Goal: Task Accomplishment & Management: Complete application form

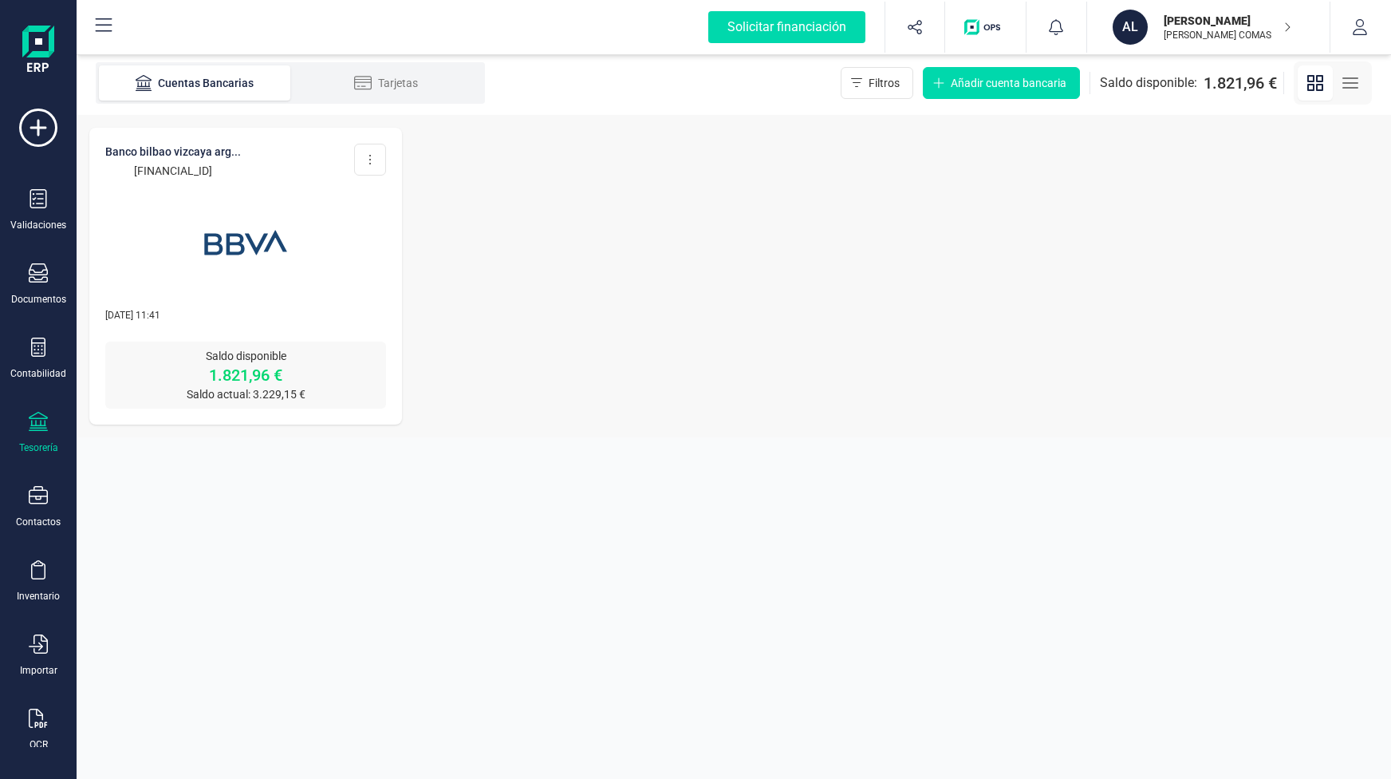
click at [247, 369] on p "1.821,96 €" at bounding box center [245, 375] width 281 height 22
click at [283, 277] on img at bounding box center [246, 243] width 134 height 134
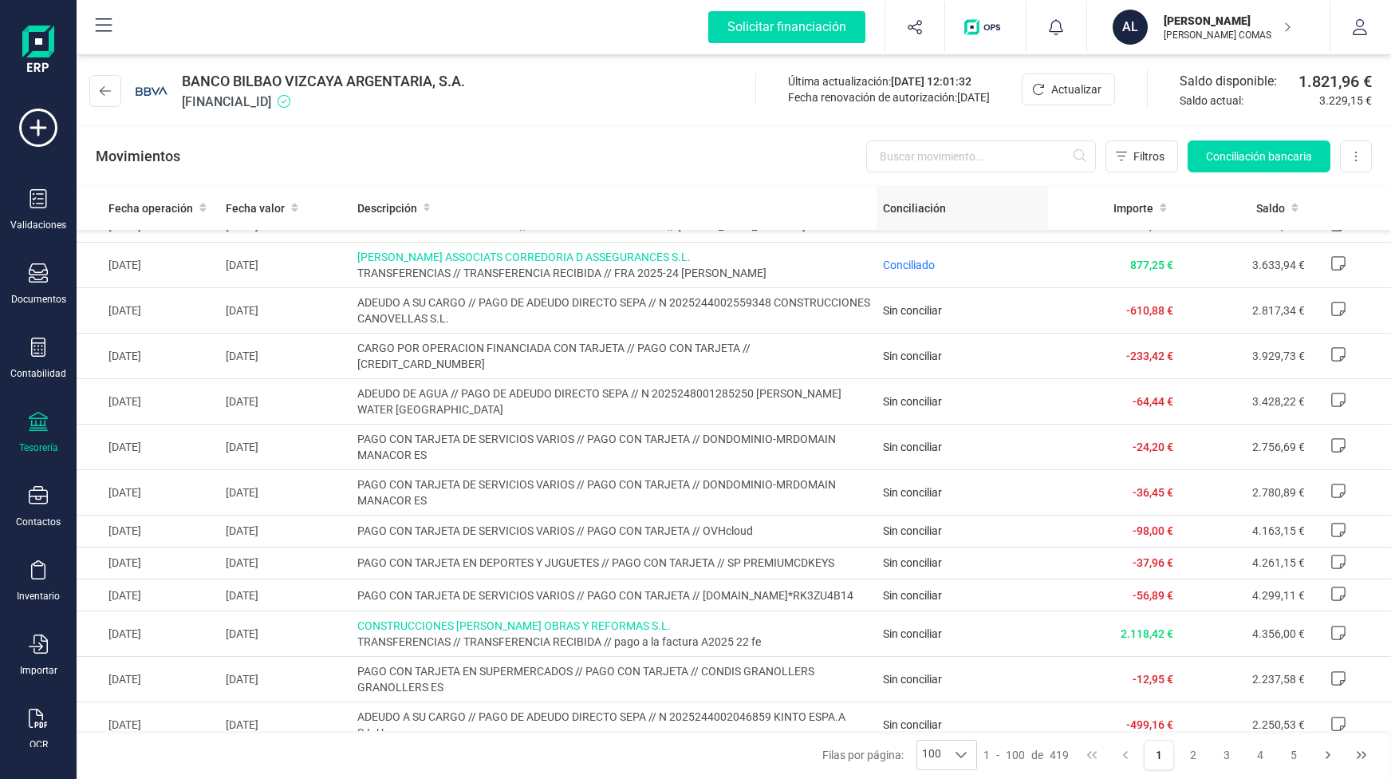
scroll to position [2393, 0]
click at [744, 183] on div "BANCO BILBAO VIZCAYA ARGENTARIA, S.A. [FINANCIAL_ID] Última actualización: [DAT…" at bounding box center [734, 415] width 1315 height 728
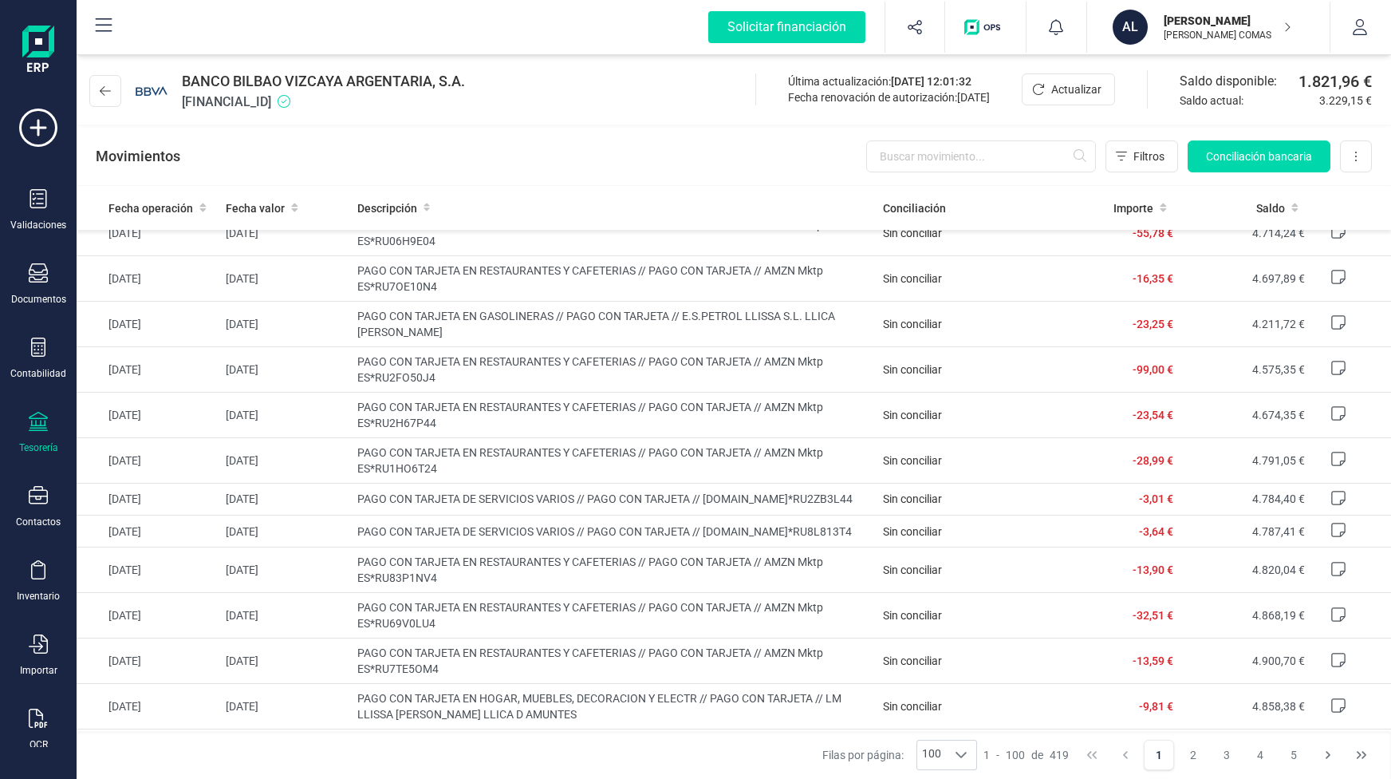
scroll to position [3529, 0]
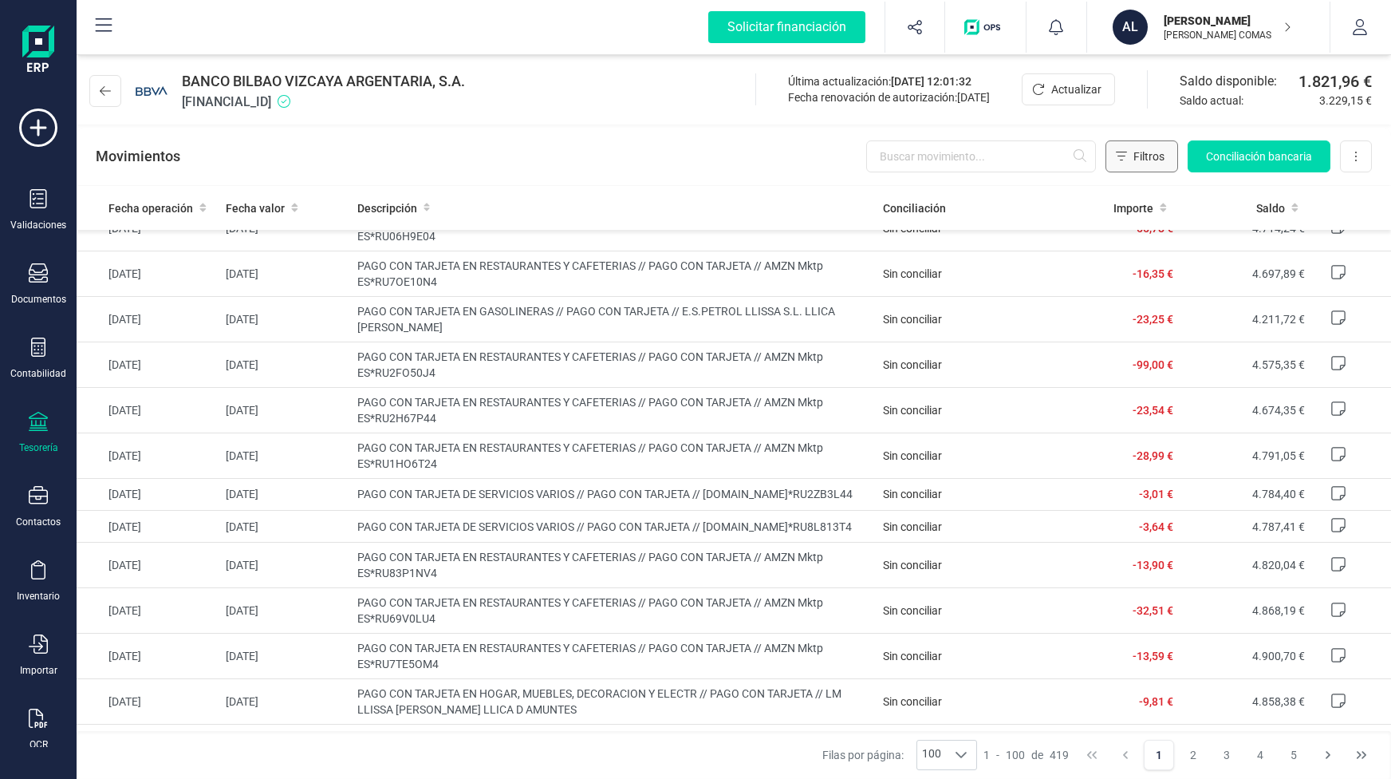
click at [1136, 166] on button "Filtros" at bounding box center [1142, 156] width 73 height 32
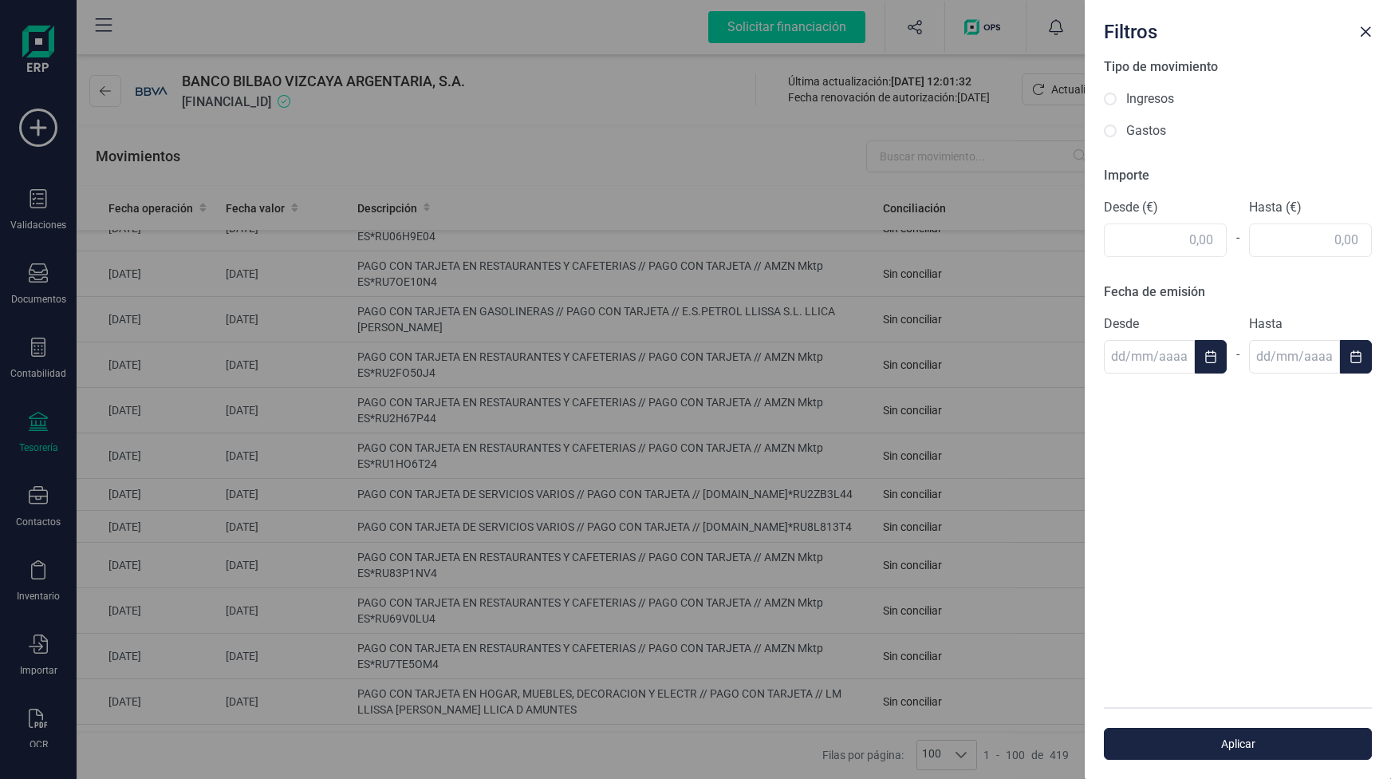
click at [1146, 97] on label "Ingresos" at bounding box center [1151, 98] width 48 height 19
click at [1117, 97] on input "Ingresos" at bounding box center [1110, 99] width 13 height 13
radio input "true"
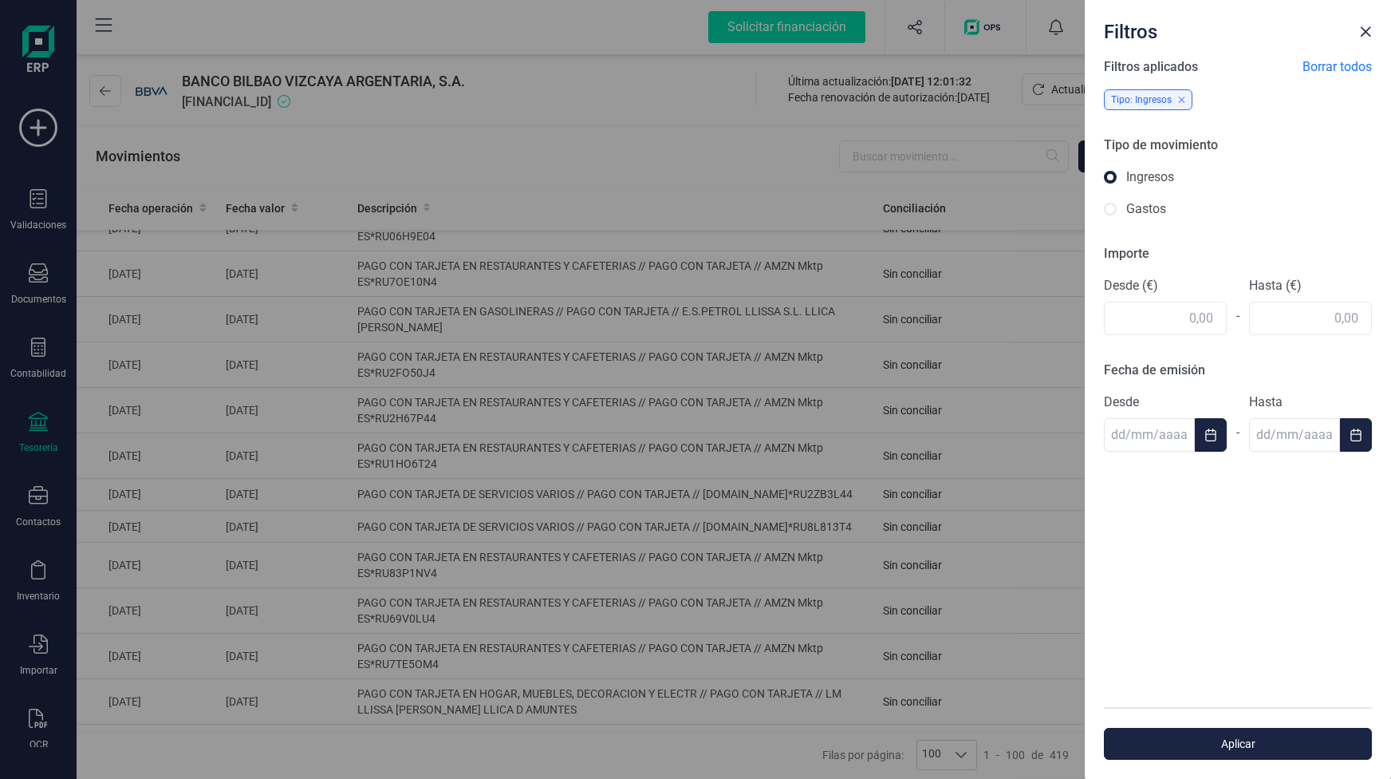
scroll to position [0, 0]
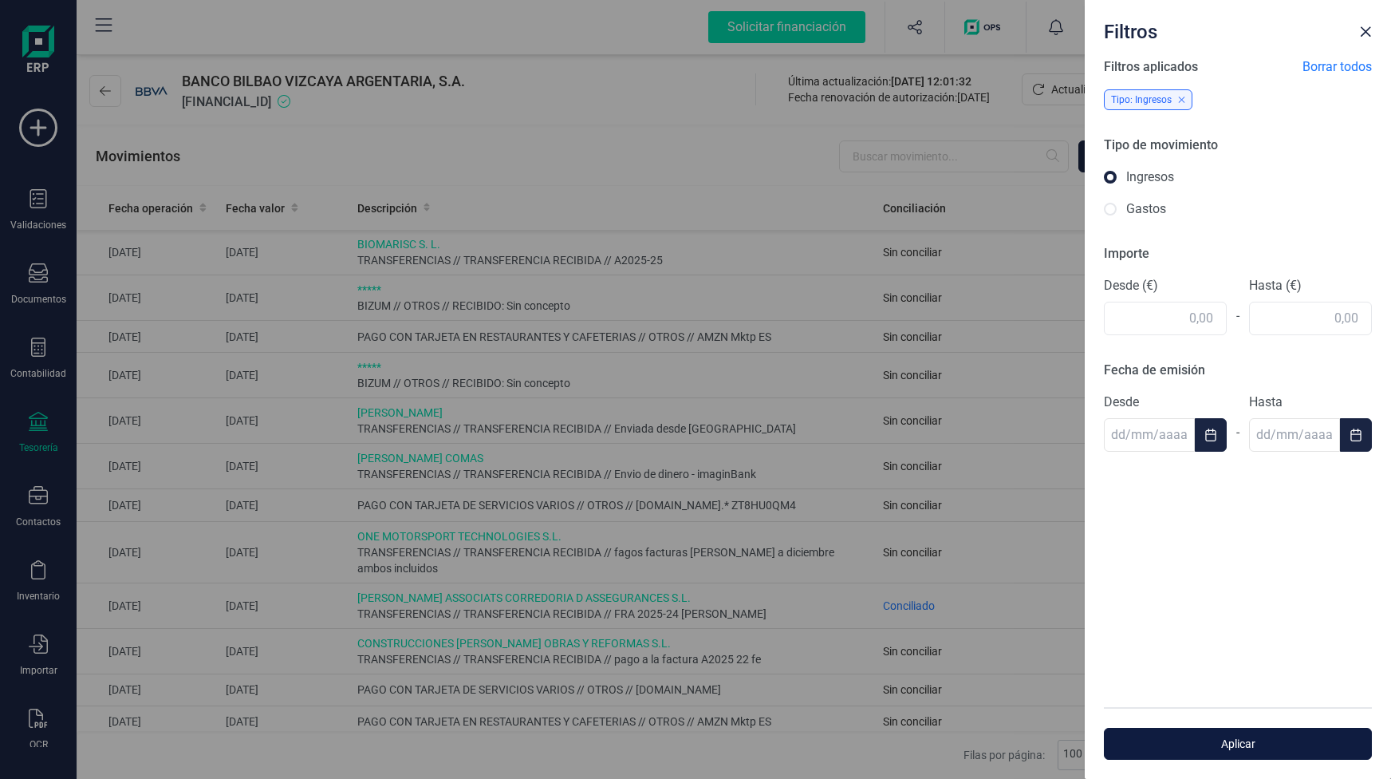
click at [1219, 743] on span "Aplicar" at bounding box center [1238, 744] width 231 height 16
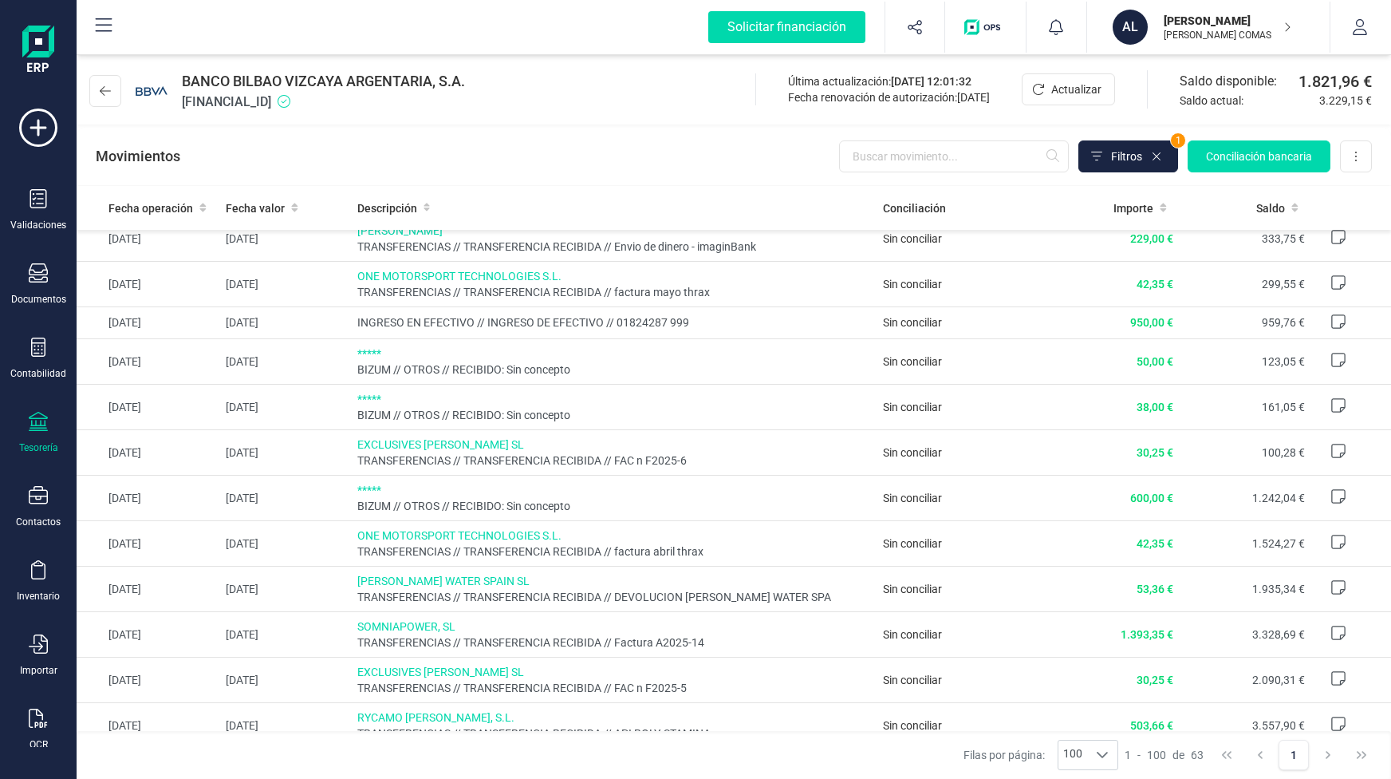
scroll to position [2149, 0]
click at [1020, 613] on td "Sin conciliar" at bounding box center [963, 633] width 172 height 45
click at [428, 618] on span "SOMNIAPOWER, SL" at bounding box center [613, 626] width 513 height 16
click at [386, 618] on span "SOMNIAPOWER, SL" at bounding box center [613, 626] width 513 height 16
click at [943, 622] on td "Sin conciliar" at bounding box center [963, 633] width 172 height 45
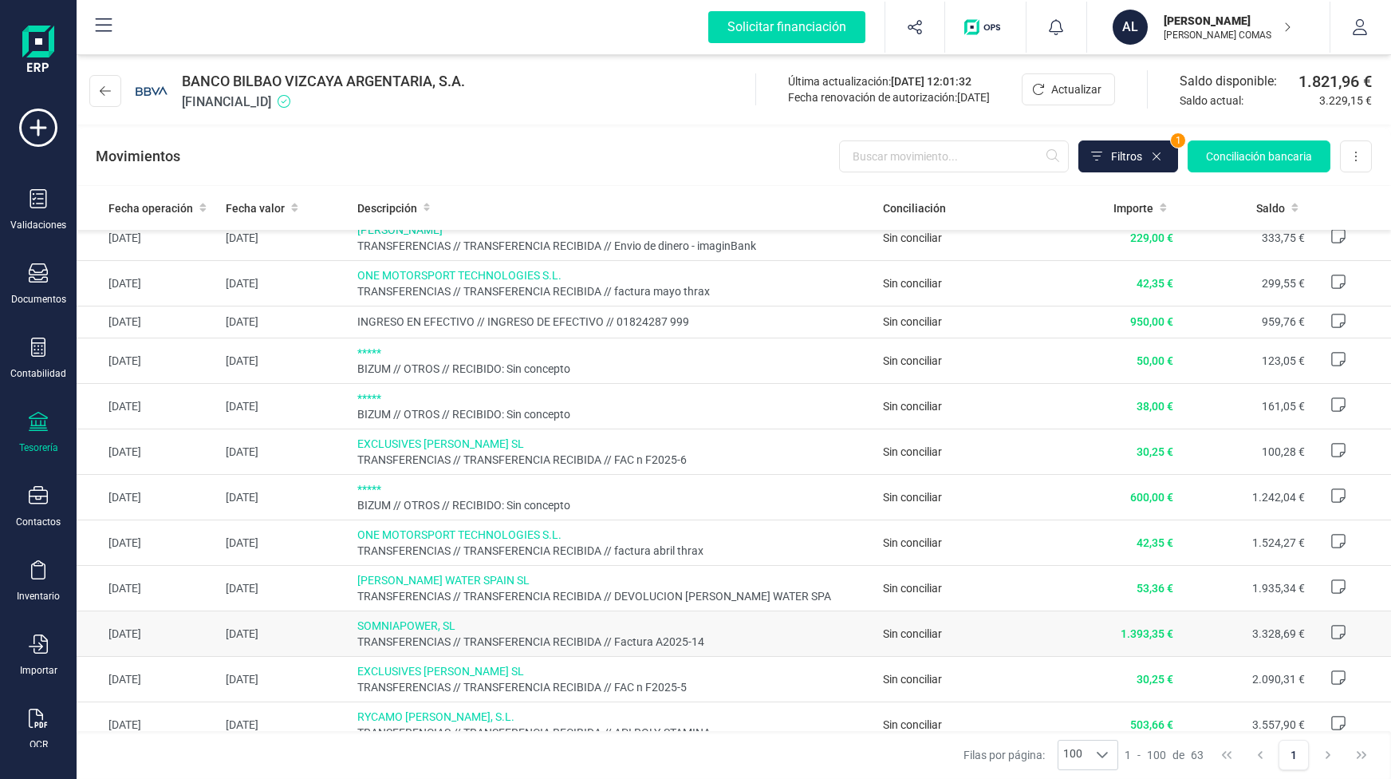
click at [1213, 620] on td "3.328,69 €" at bounding box center [1246, 633] width 132 height 45
click at [1263, 617] on td "3.328,69 €" at bounding box center [1246, 633] width 132 height 45
click at [396, 618] on span "SOMNIAPOWER, SL" at bounding box center [613, 626] width 513 height 16
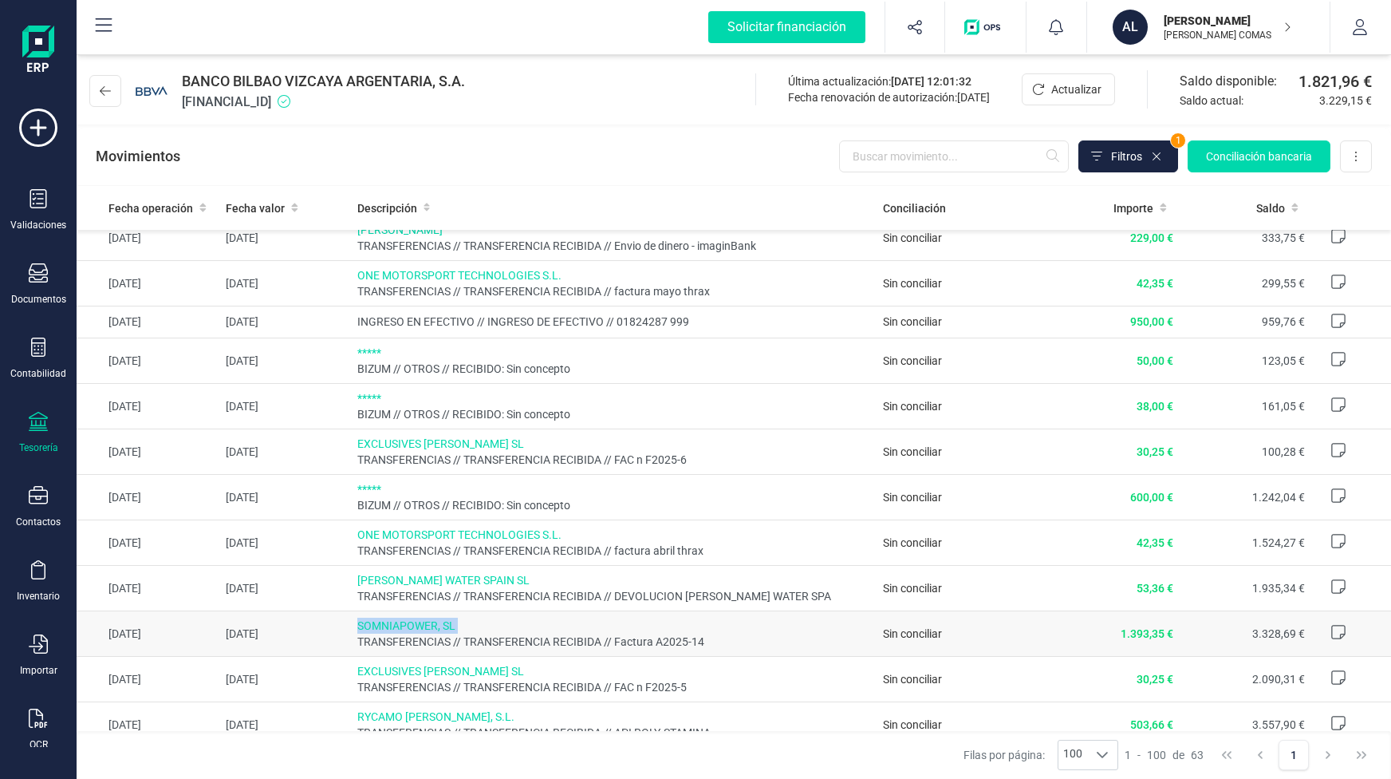
click at [396, 618] on span "SOMNIAPOWER, SL" at bounding box center [613, 626] width 513 height 16
click at [386, 639] on td "SOMNIAPOWER, SL TRANSFERENCIAS // TRANSFERENCIA RECIBIDA // Factura A2025-14" at bounding box center [614, 633] width 526 height 45
click at [385, 633] on span "TRANSFERENCIAS // TRANSFERENCIA RECIBIDA // Factura A2025-14" at bounding box center [613, 641] width 513 height 16
click at [144, 618] on td "[DATE]" at bounding box center [148, 633] width 143 height 45
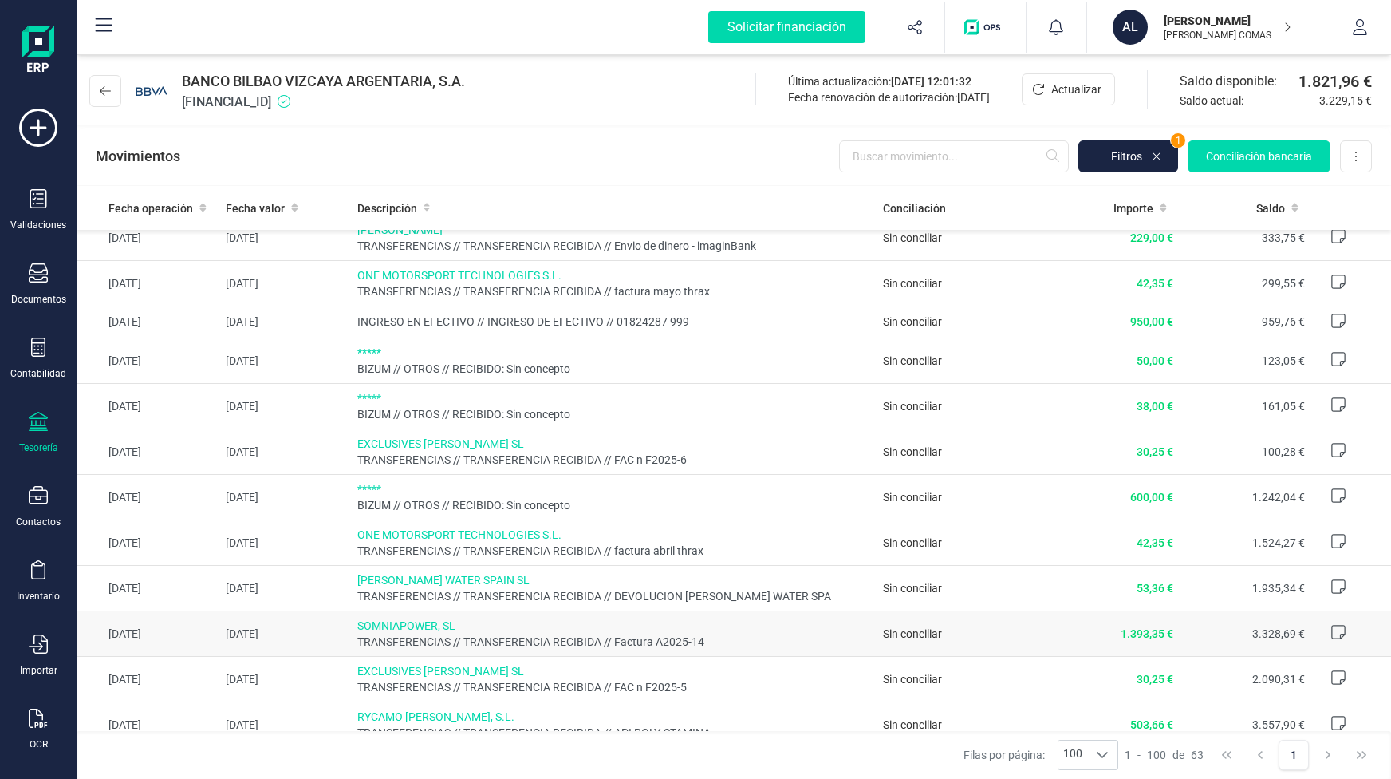
click at [89, 619] on td "[DATE]" at bounding box center [148, 633] width 143 height 45
drag, startPoint x: 740, startPoint y: 623, endPoint x: 654, endPoint y: 625, distance: 86.2
click at [654, 633] on span "TRANSFERENCIAS // TRANSFERENCIA RECIBIDA // Factura A2025-14" at bounding box center [613, 641] width 513 height 16
copy span "A2025-14"
click at [38, 194] on icon at bounding box center [38, 198] width 17 height 19
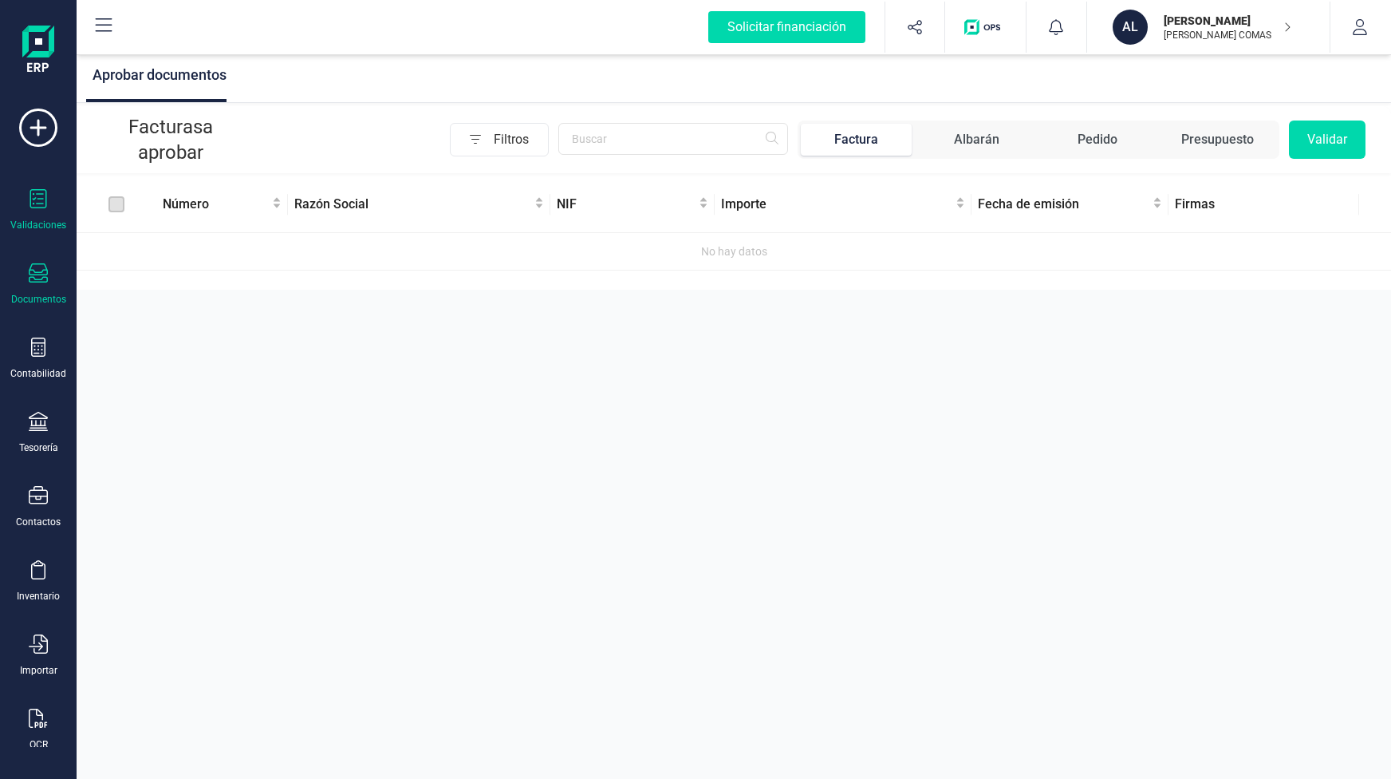
click at [35, 274] on icon at bounding box center [38, 272] width 19 height 19
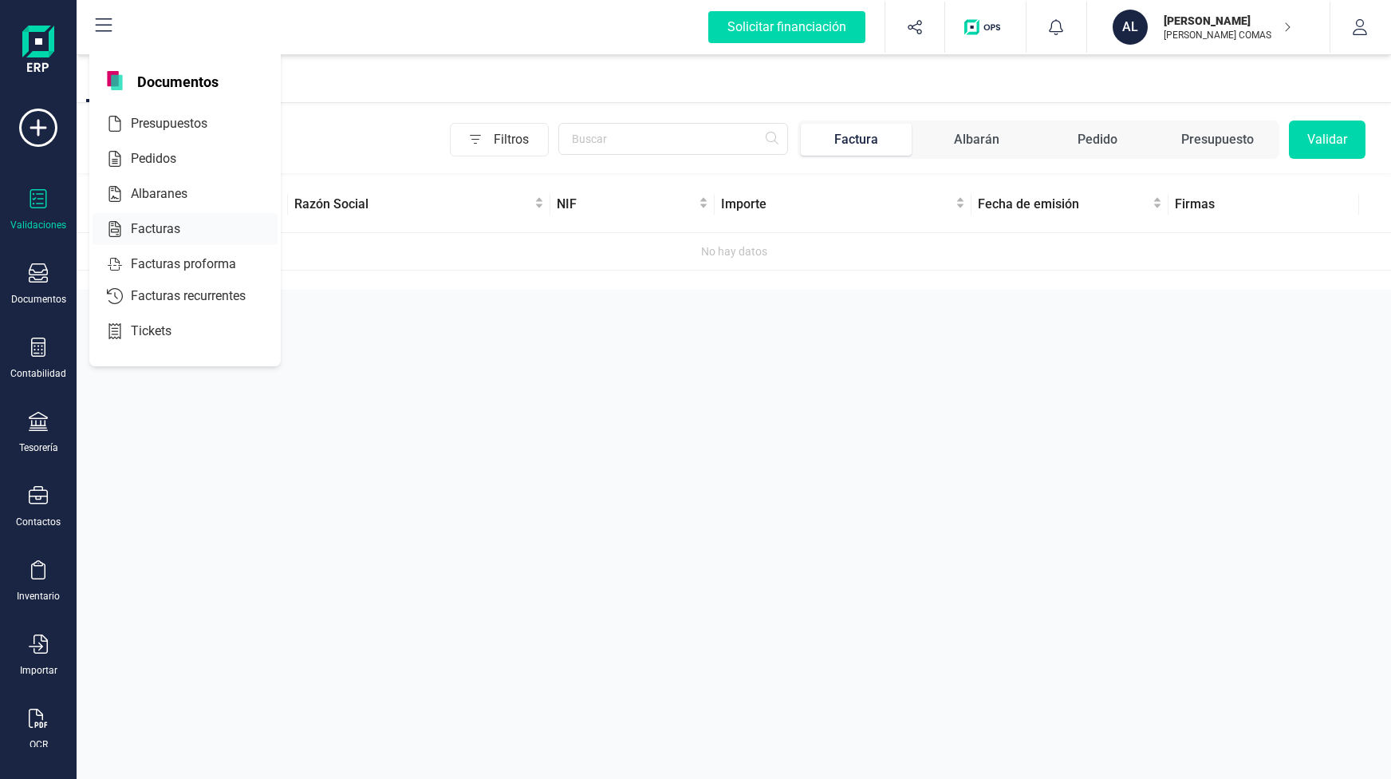
click at [183, 227] on div at bounding box center [194, 228] width 29 height 19
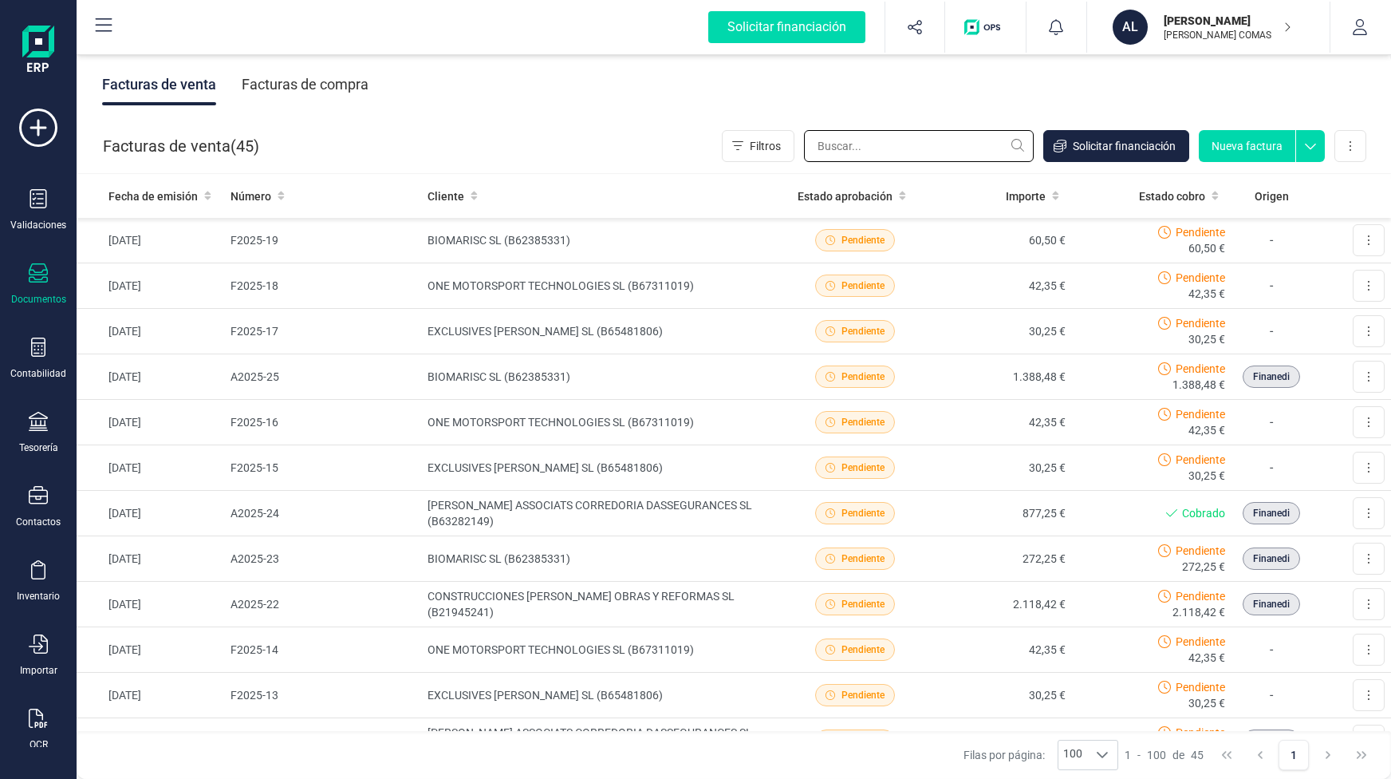
click at [929, 156] on input "text" at bounding box center [919, 146] width 230 height 32
paste input "A2025-14"
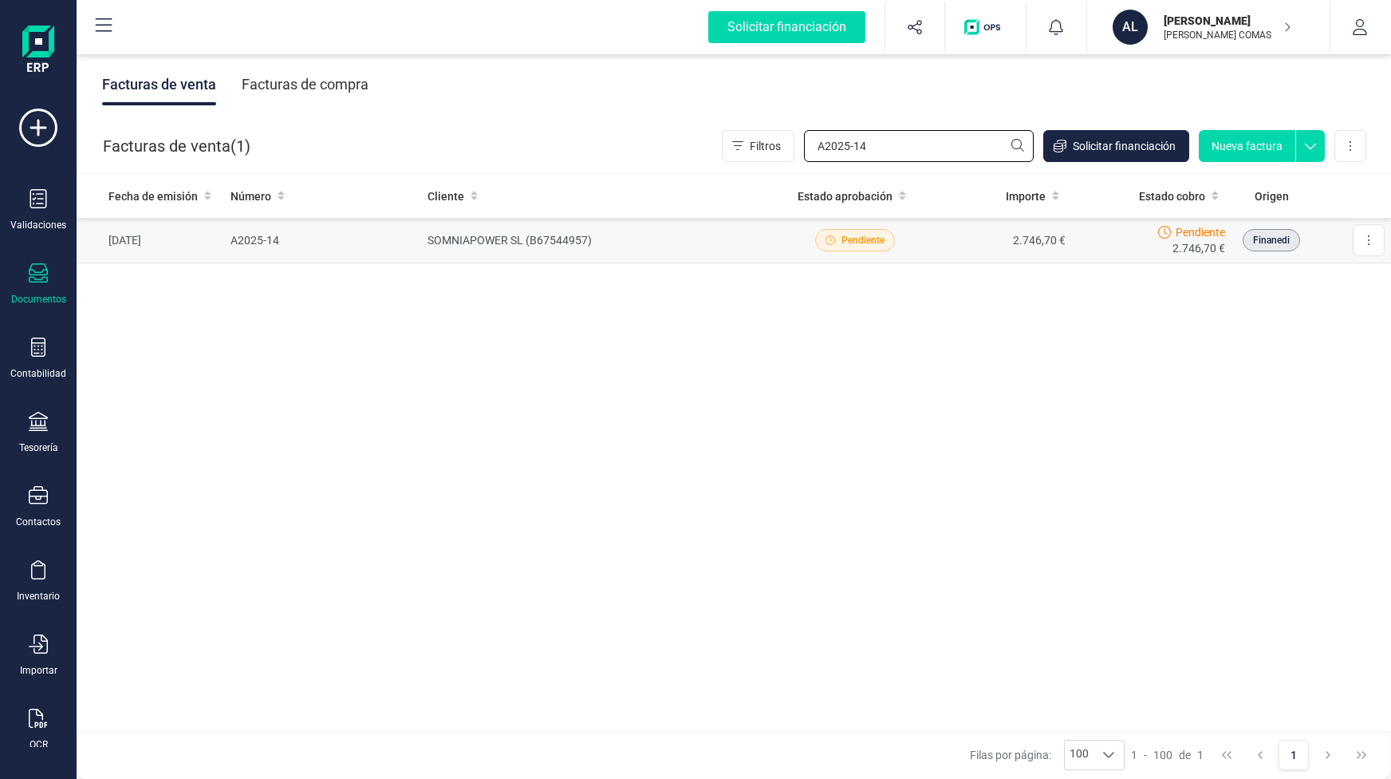
type input "A2025-14"
click at [264, 245] on td "A2025-14" at bounding box center [322, 240] width 197 height 45
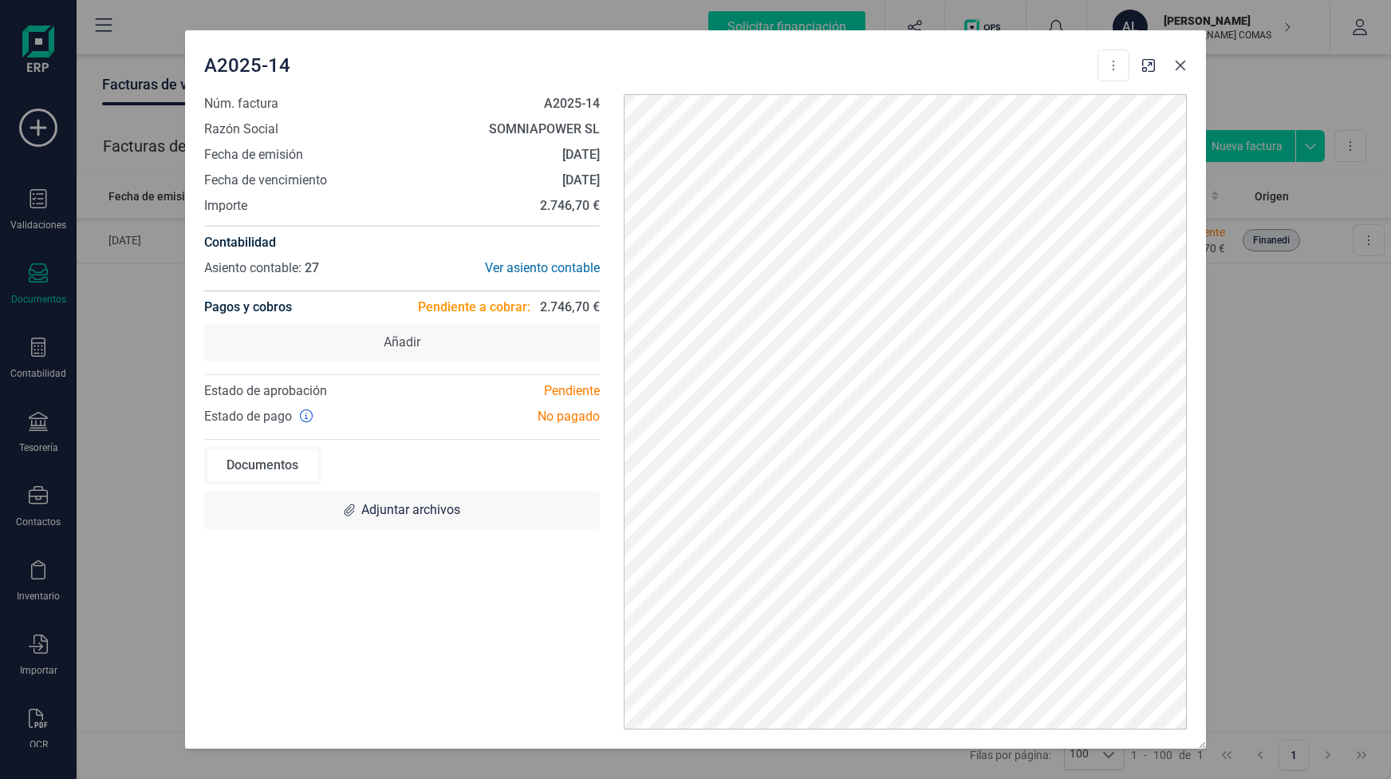
click at [1182, 60] on icon "Close" at bounding box center [1180, 65] width 13 height 13
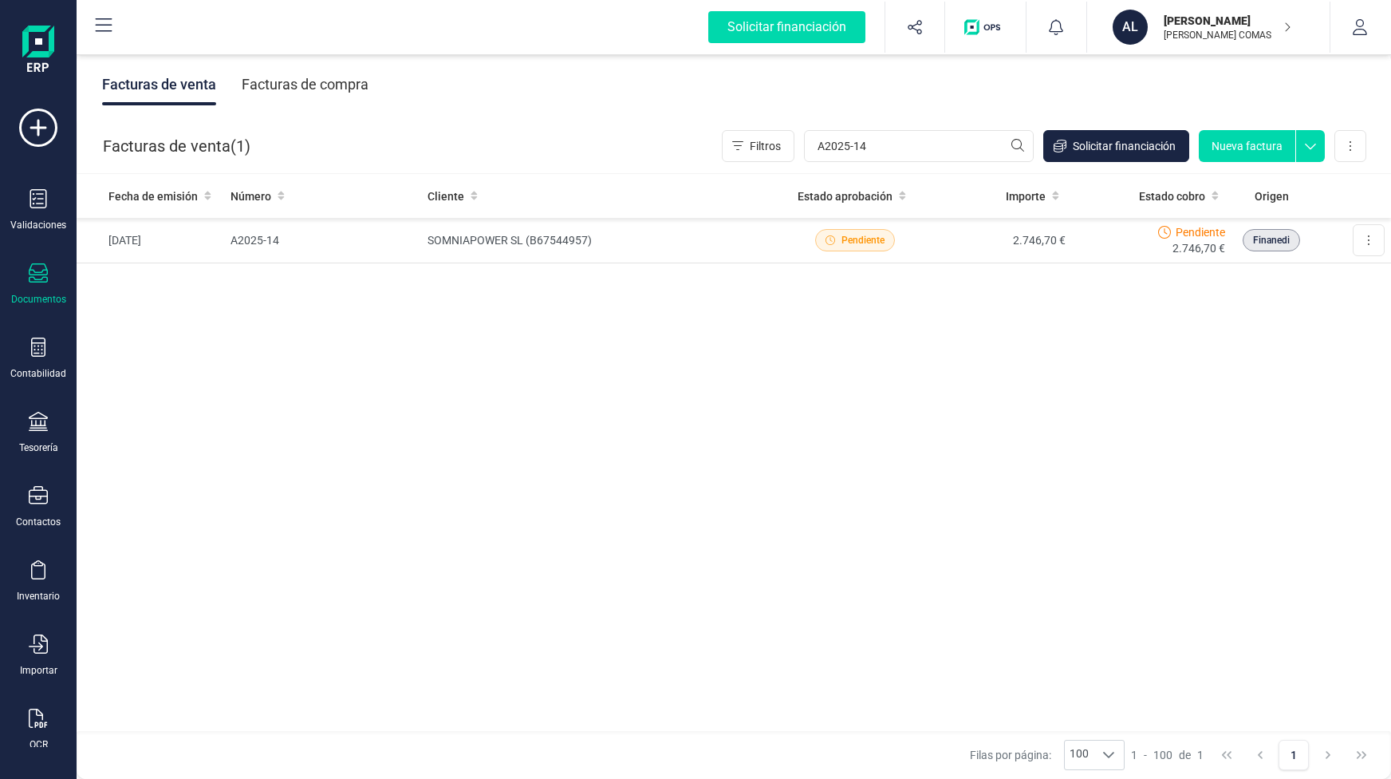
click at [1234, 144] on button "Nueva factura" at bounding box center [1247, 146] width 97 height 32
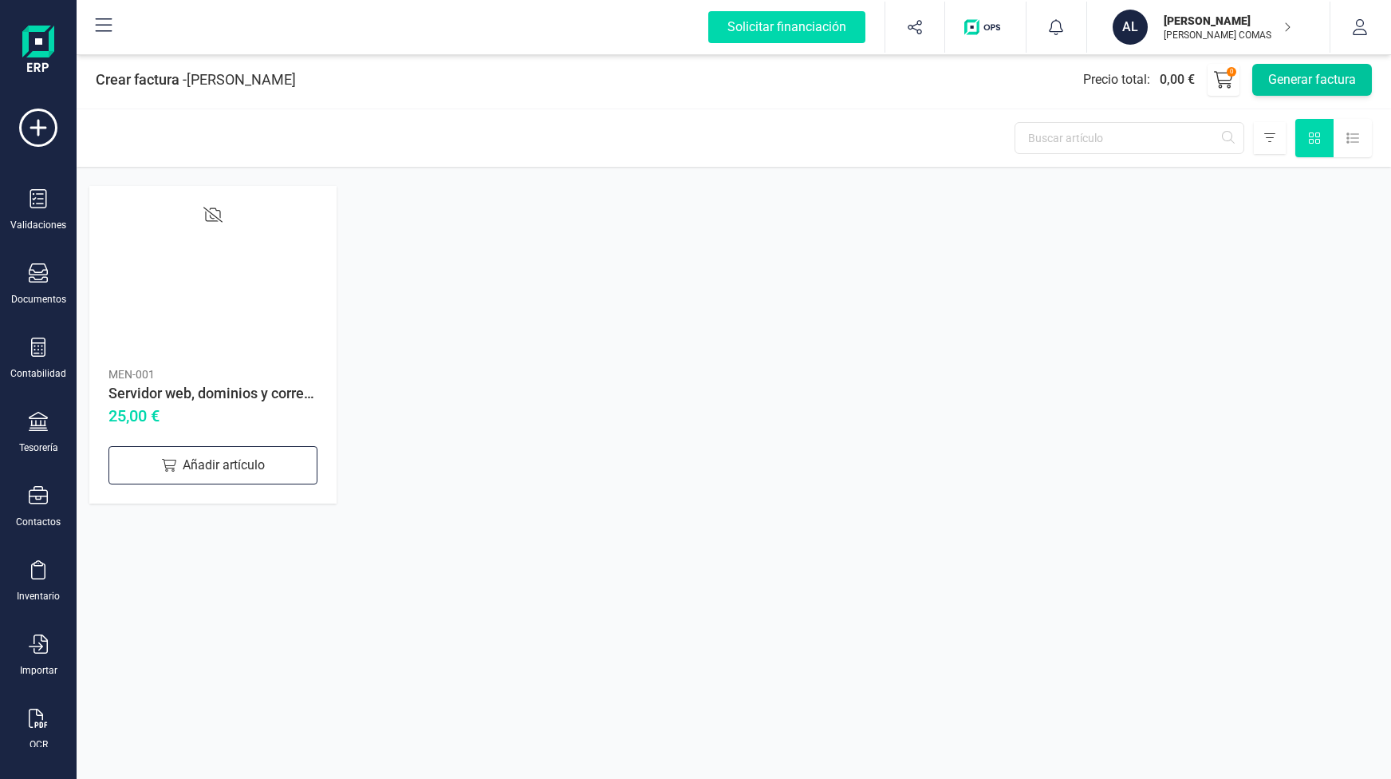
click at [1280, 75] on button "Generar factura" at bounding box center [1313, 80] width 120 height 32
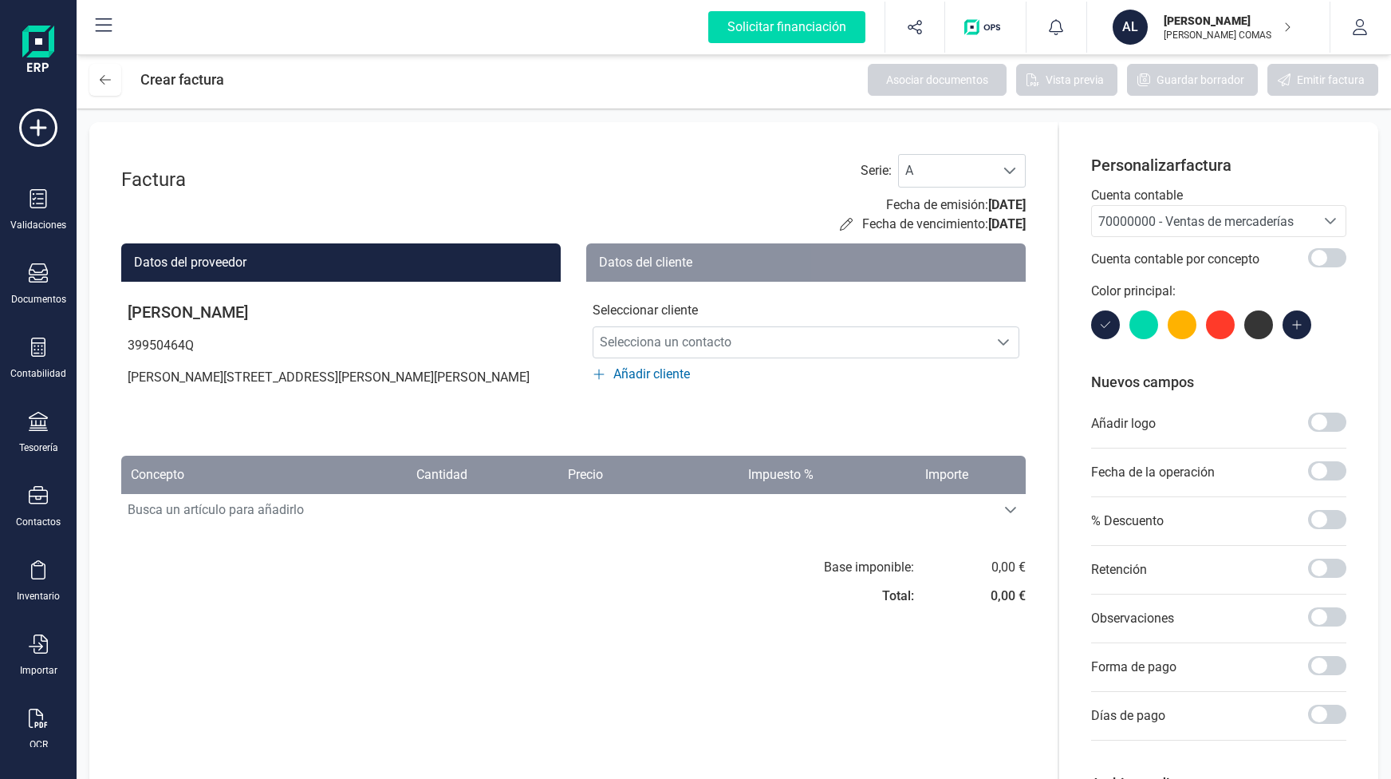
click at [1214, 318] on div at bounding box center [1220, 324] width 29 height 29
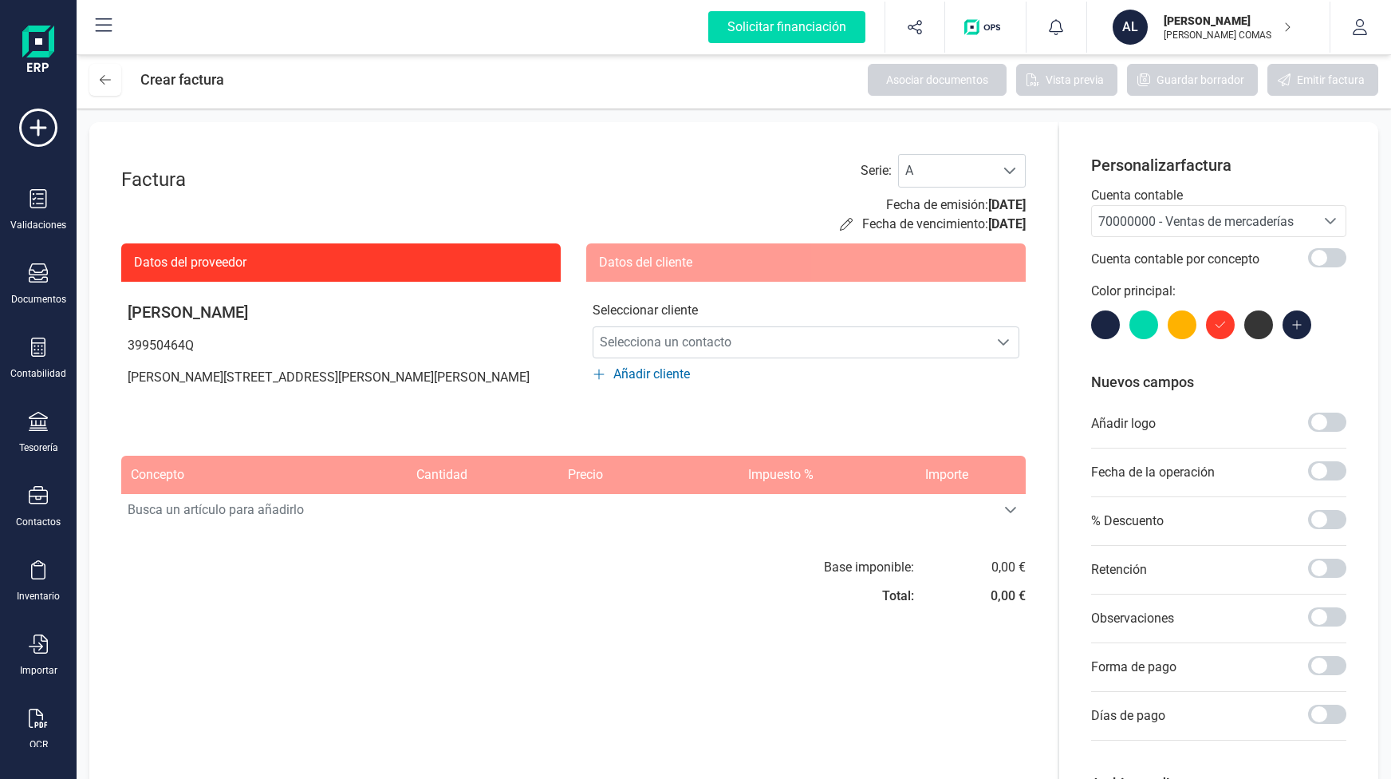
click at [1303, 327] on span at bounding box center [1297, 324] width 29 height 29
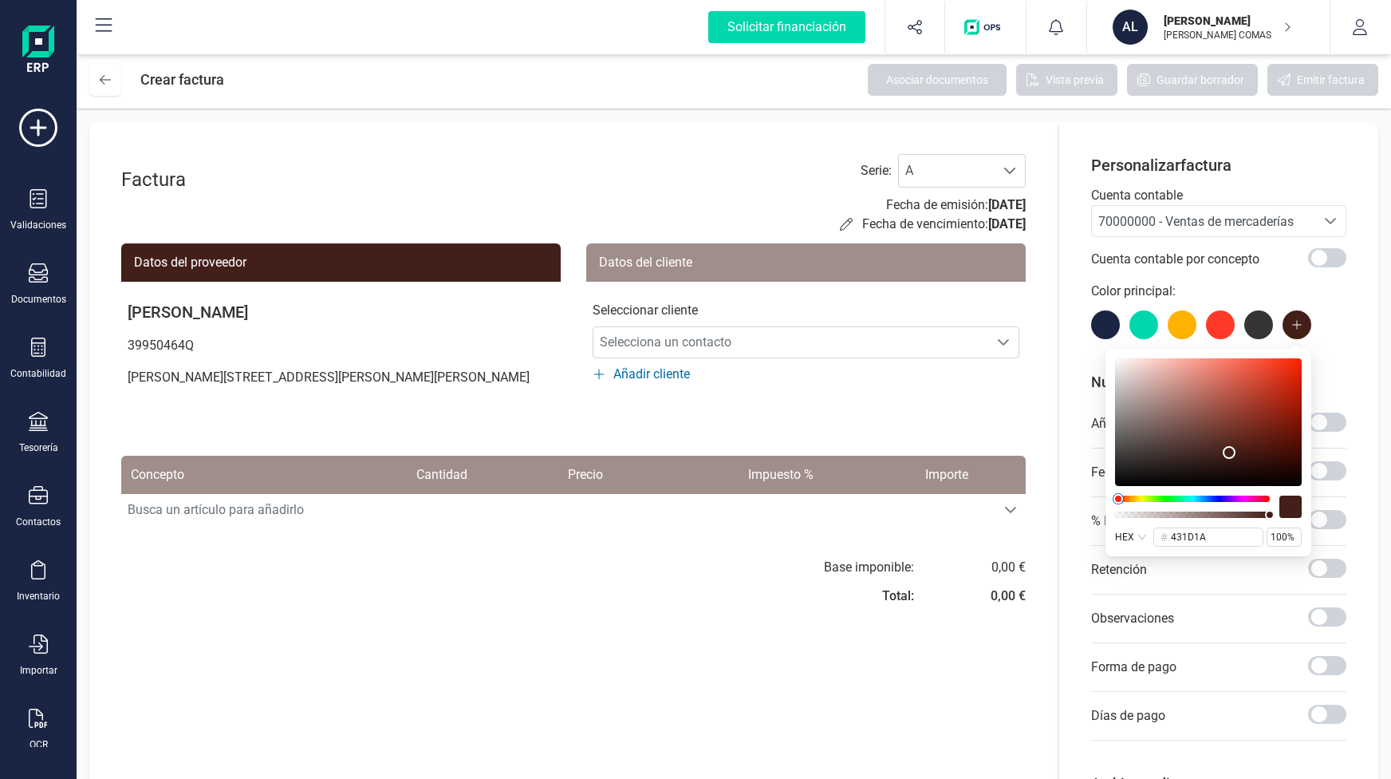
drag, startPoint x: 1129, startPoint y: 497, endPoint x: 1117, endPoint y: 496, distance: 12.0
click at [1117, 496] on div at bounding box center [1192, 498] width 155 height 6
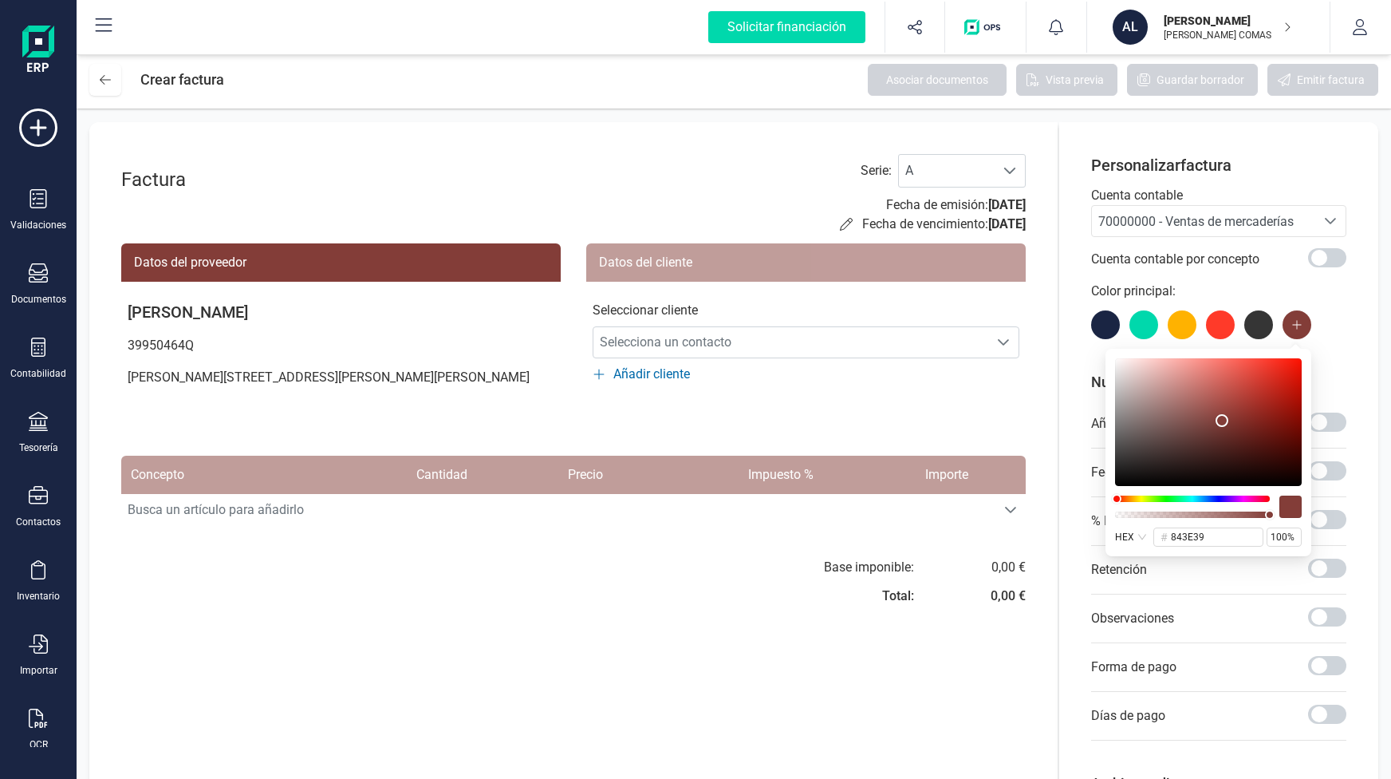
type input "863e39"
drag, startPoint x: 1239, startPoint y: 366, endPoint x: 1222, endPoint y: 419, distance: 55.3
click at [1222, 419] on div at bounding box center [1208, 422] width 187 height 128
click at [892, 673] on div "Factura Serie : A A Fecha de emisión: [DATE] Fecha de vencimiento: [DATE] Datos…" at bounding box center [573, 503] width 969 height 762
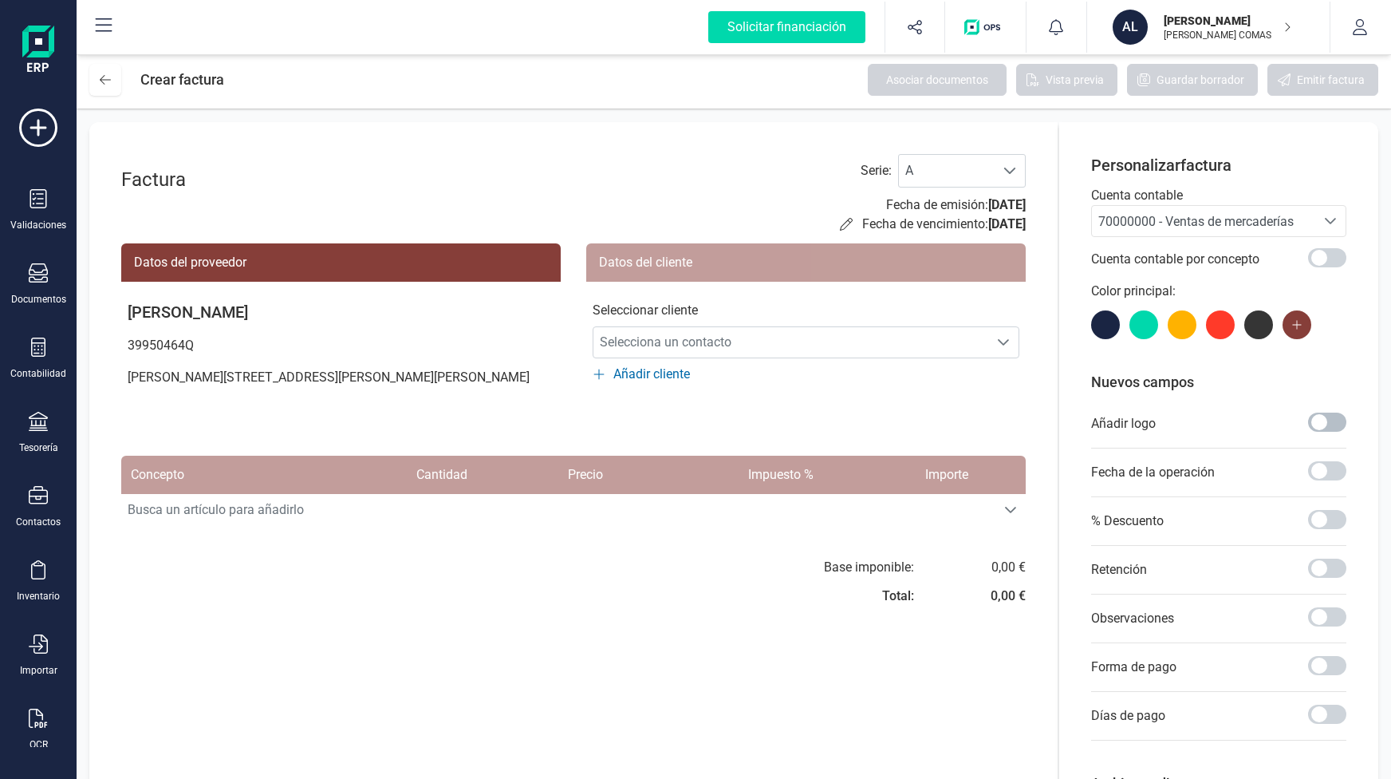
click at [1330, 414] on span at bounding box center [1327, 421] width 38 height 19
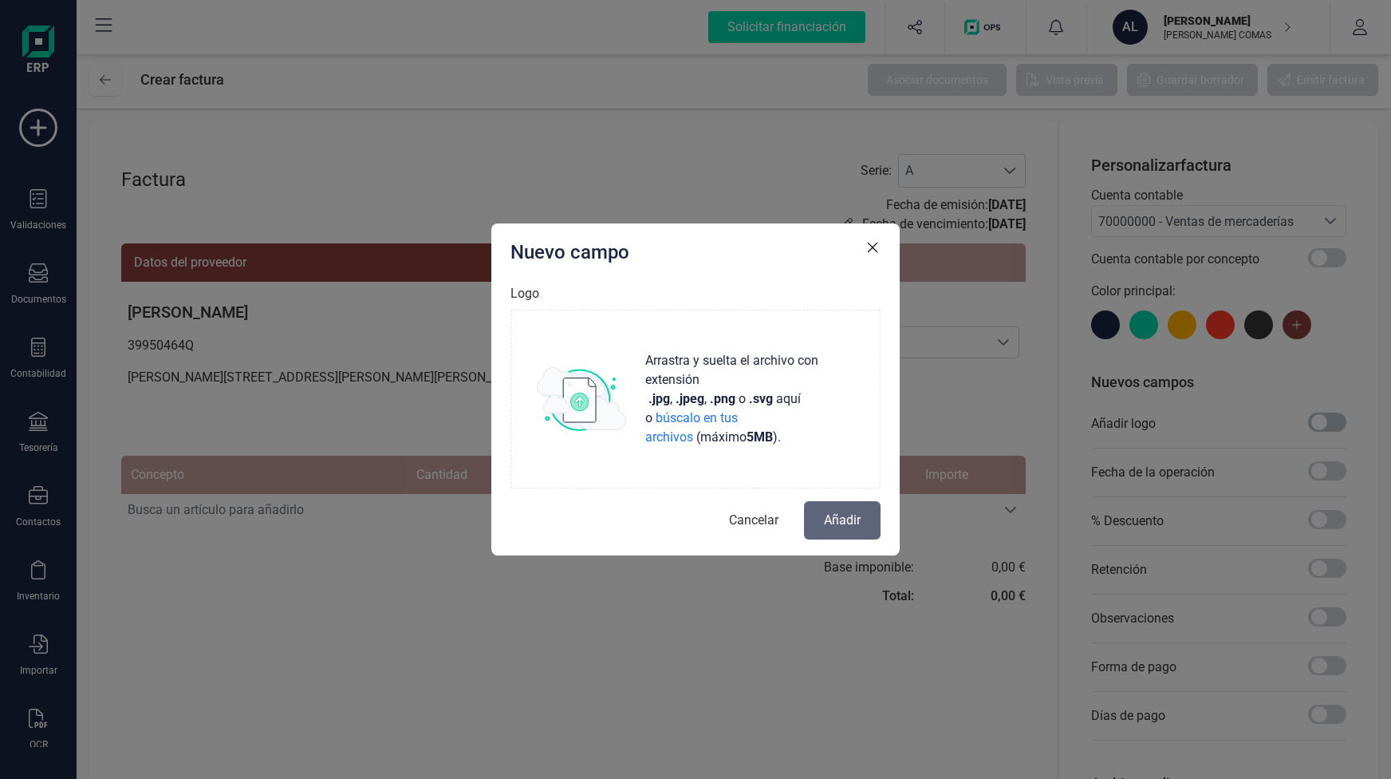
scroll to position [9, 5]
click at [743, 407] on p "Arrastra y suelta el archivo con extensión .jpg , .jpeg , .png o .svg aquí o bú…" at bounding box center [746, 399] width 215 height 96
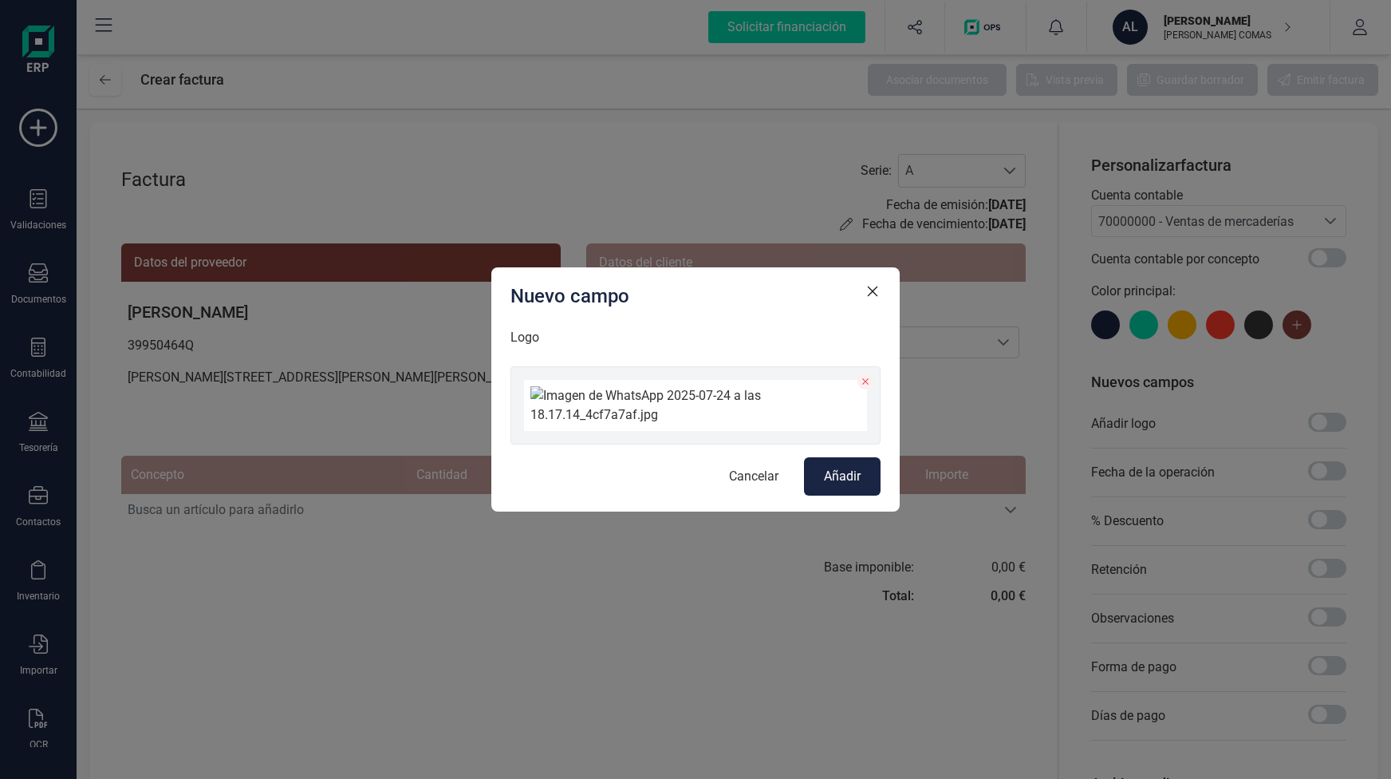
click at [833, 479] on button "Añadir" at bounding box center [842, 476] width 77 height 38
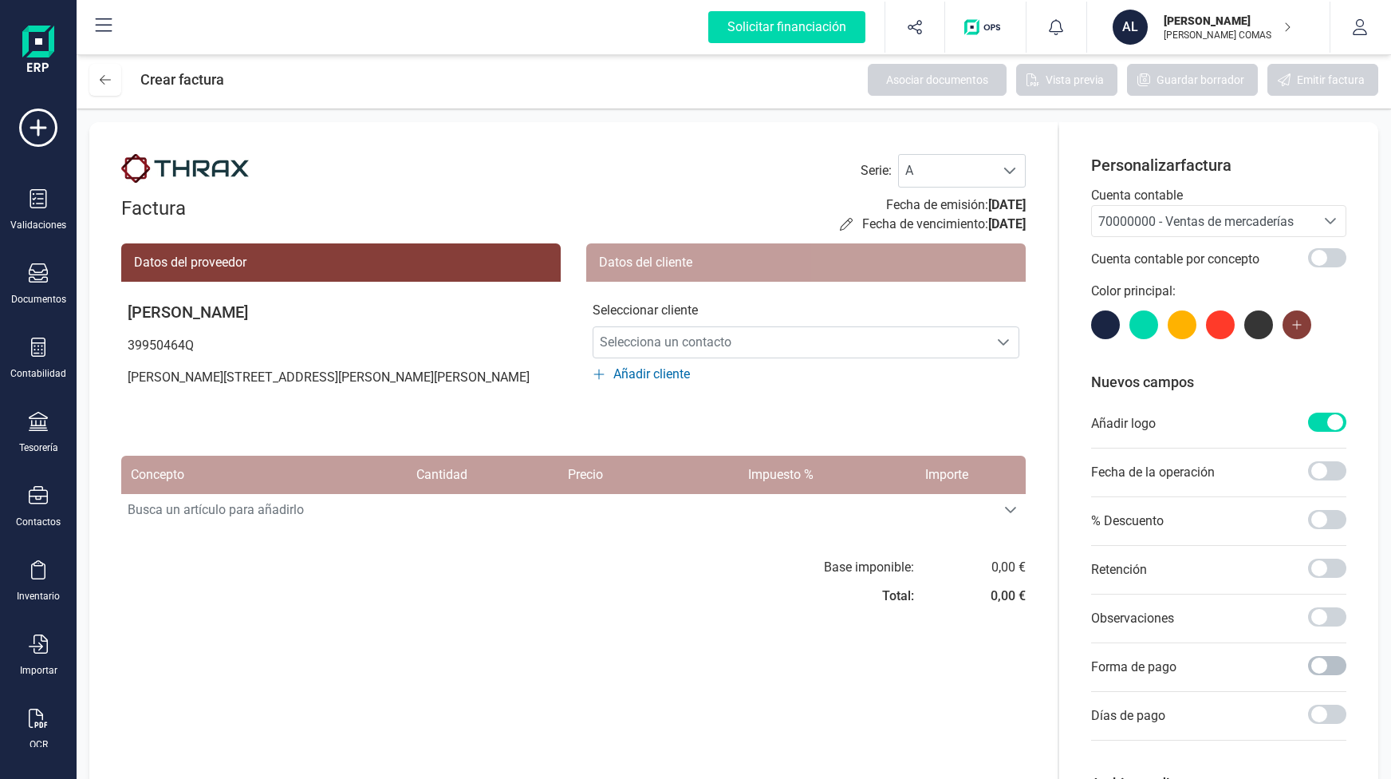
click at [1313, 659] on span at bounding box center [1327, 665] width 38 height 19
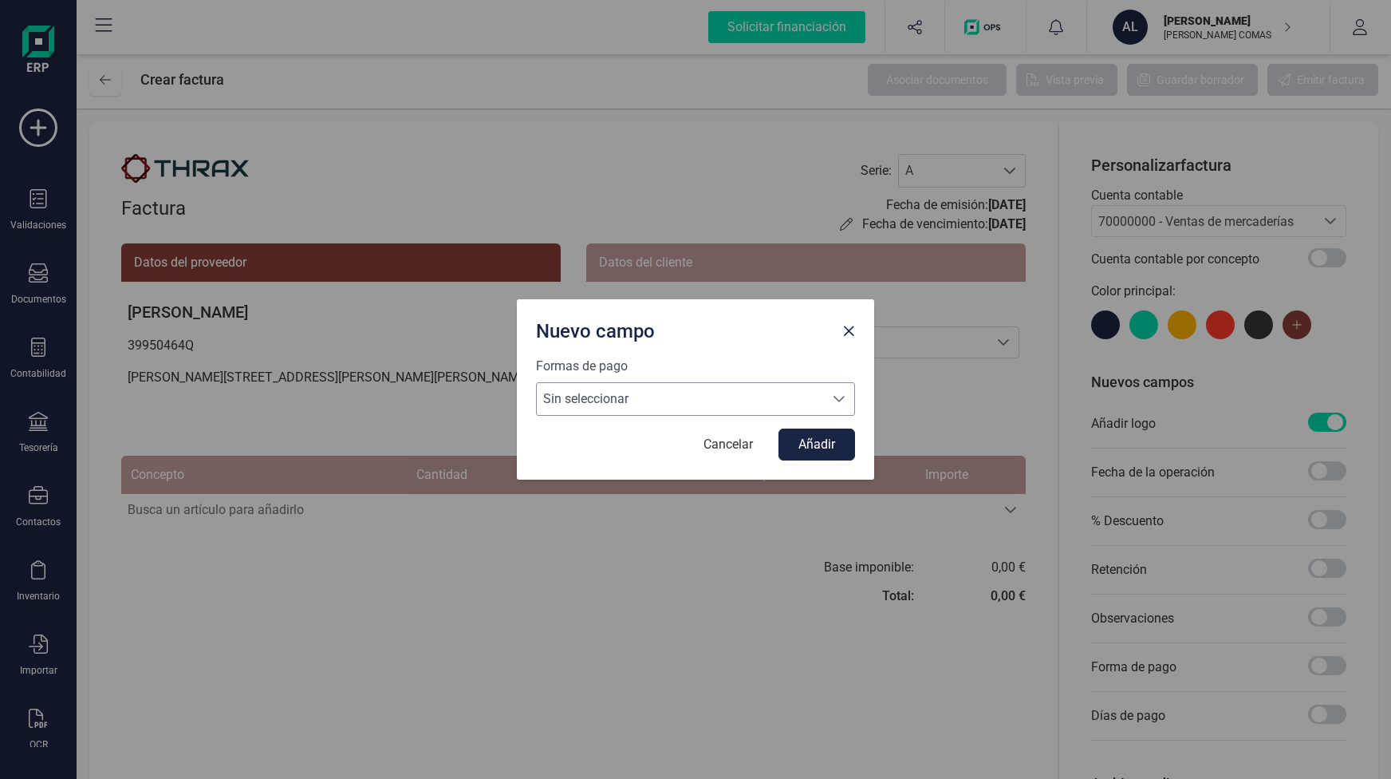
click at [743, 401] on span "Sin seleccionar" at bounding box center [680, 399] width 287 height 32
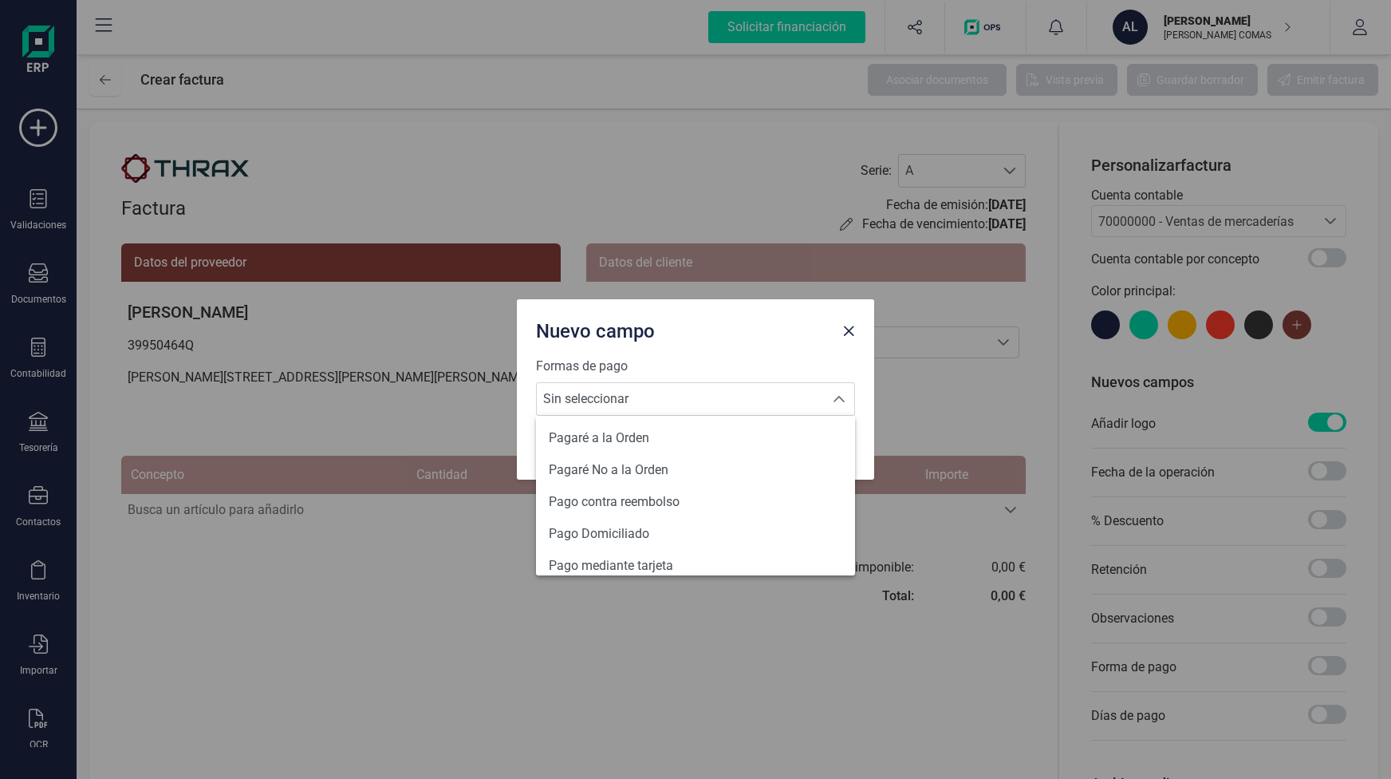
scroll to position [587, 0]
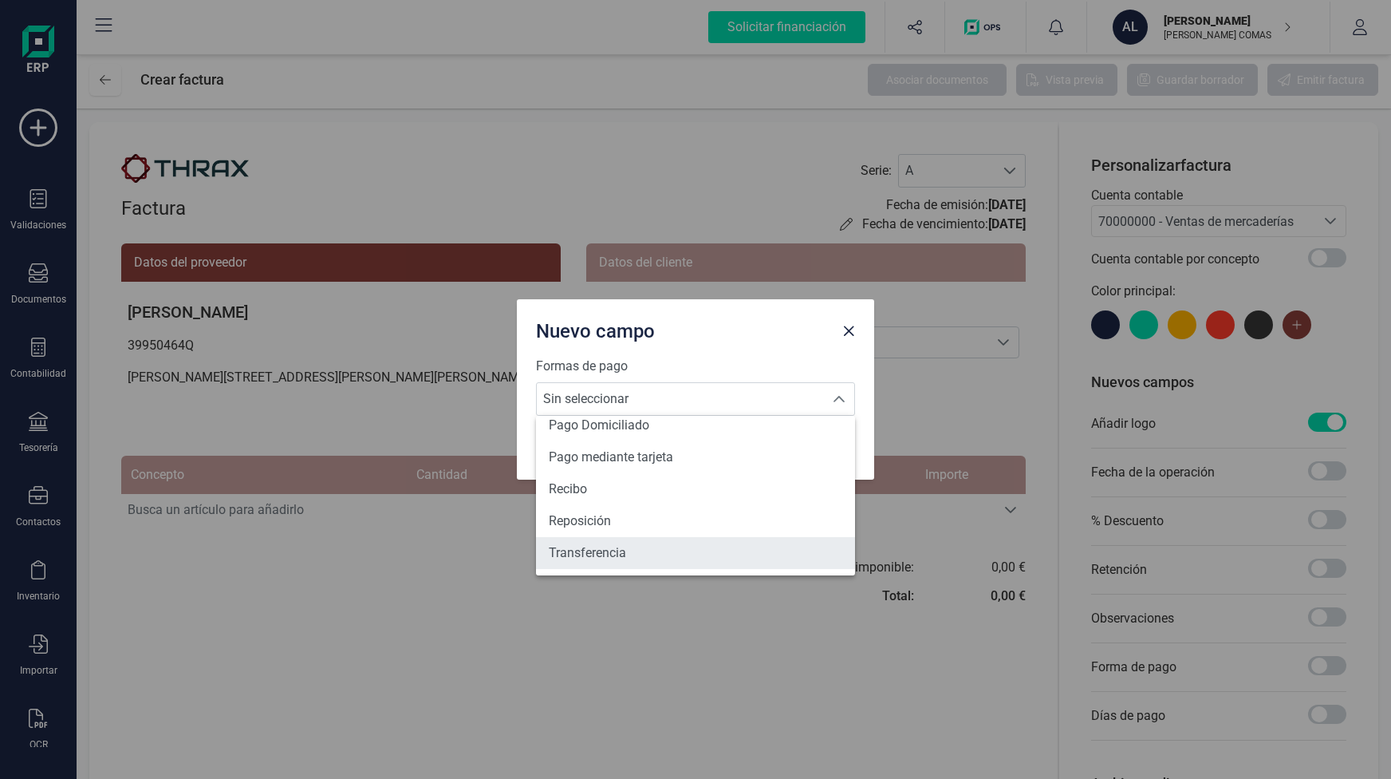
click at [651, 552] on li "Transferencia" at bounding box center [695, 553] width 319 height 32
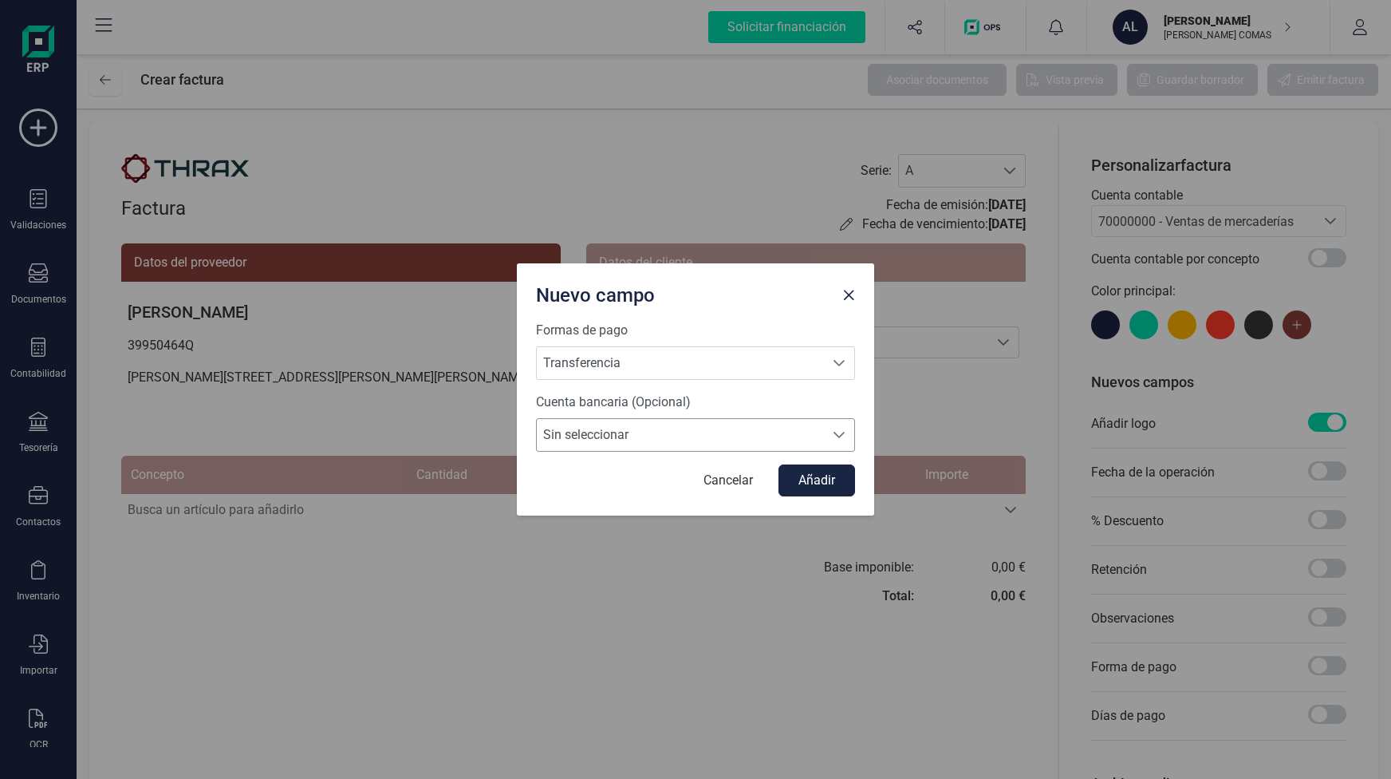
click at [657, 436] on span "Sin seleccionar" at bounding box center [680, 435] width 287 height 32
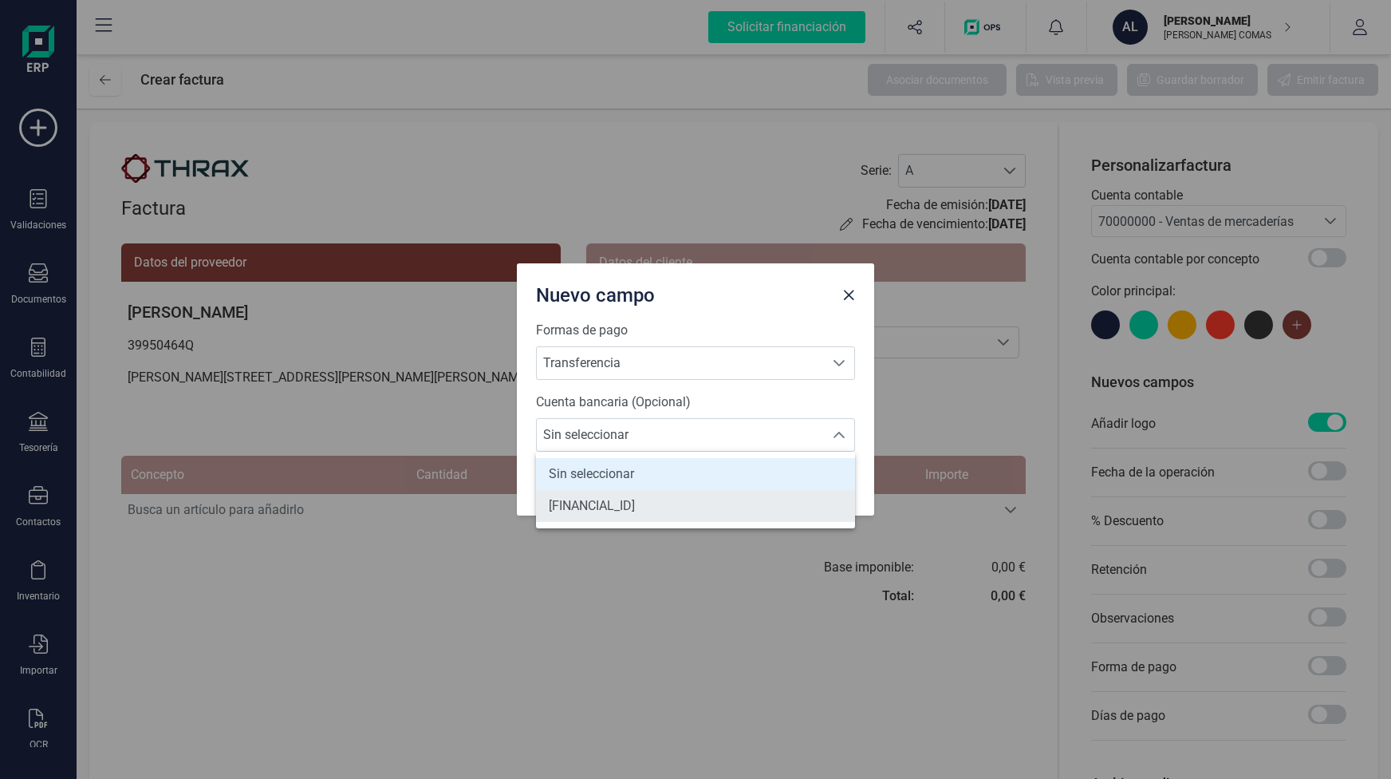
click at [615, 505] on span "[FINANCIAL_ID]" at bounding box center [592, 505] width 86 height 19
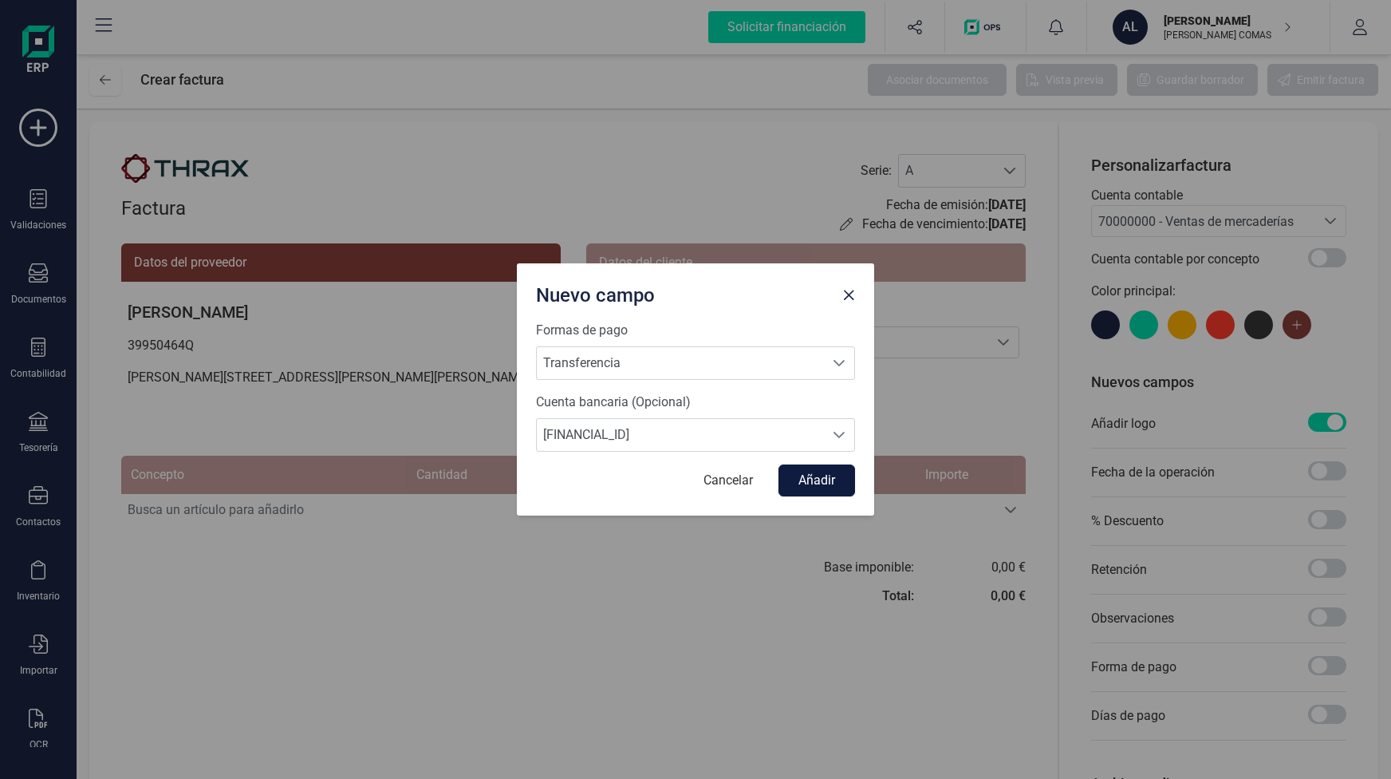
click at [823, 475] on button "Añadir" at bounding box center [817, 480] width 77 height 32
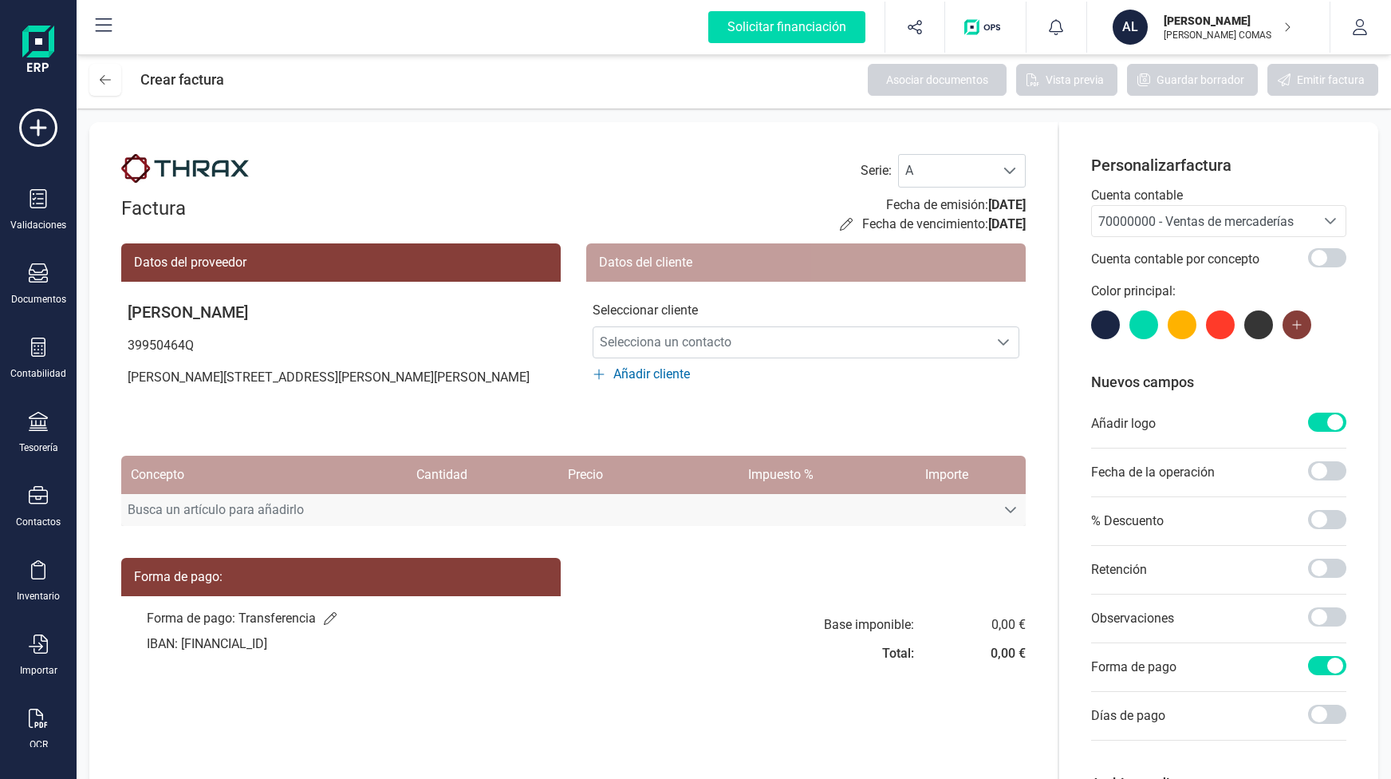
click at [229, 526] on span "Busca un artículo para añadirlo" at bounding box center [558, 510] width 874 height 32
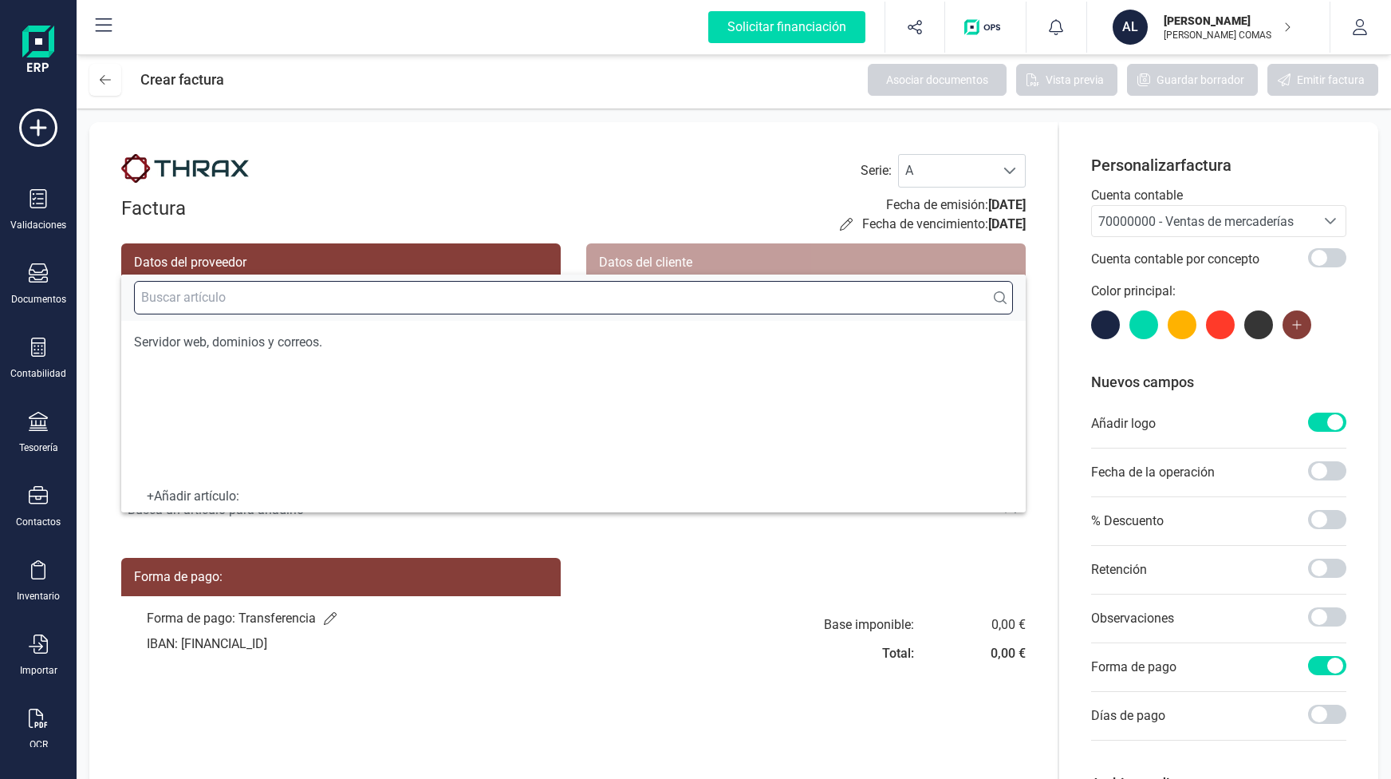
drag, startPoint x: 247, startPoint y: 307, endPoint x: 239, endPoint y: 322, distance: 16.8
click at [239, 322] on div "Servidor web, dominios y correos. + Añadir artículo :" at bounding box center [573, 393] width 905 height 238
type input "Desarrollo web mambosushi + somniabarcelona"
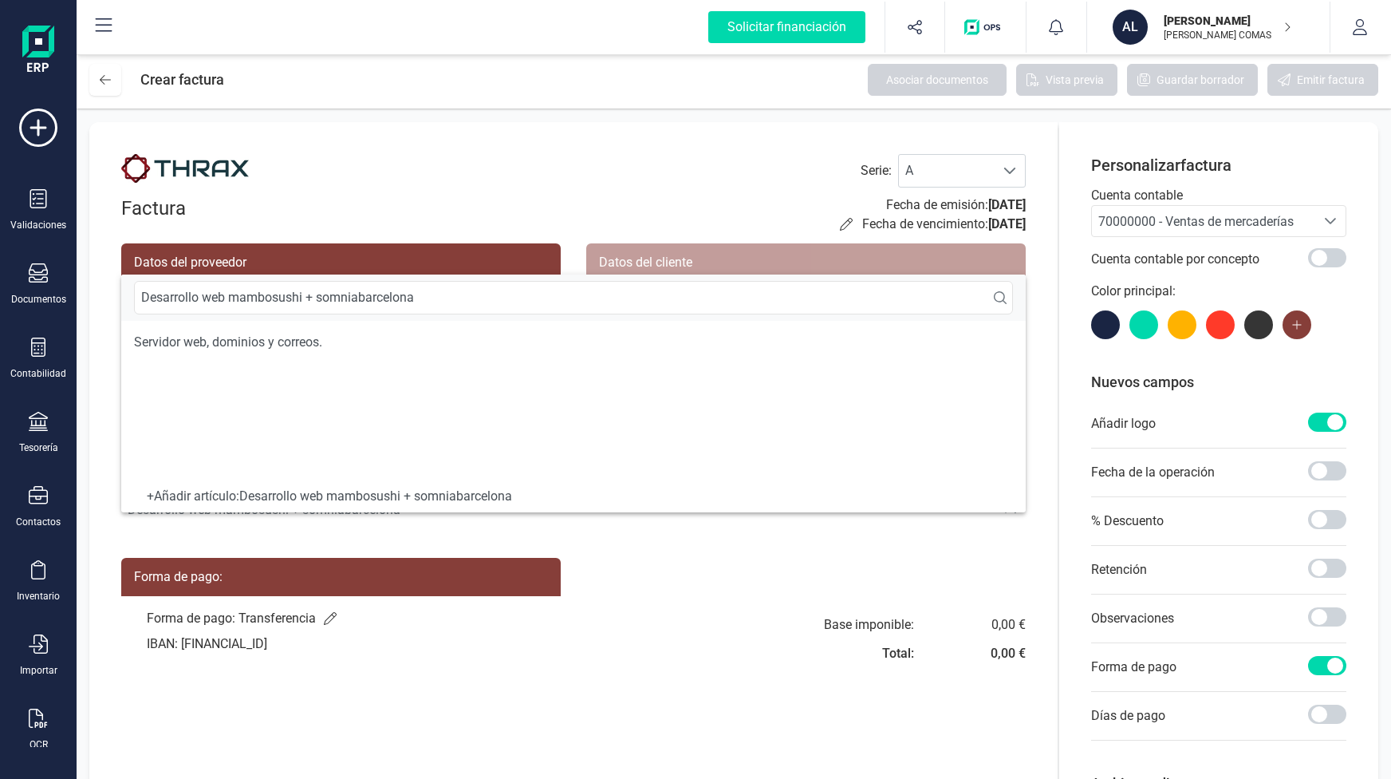
click at [438, 493] on div "+ Añadir artículo : Desarrollo web mambosushi + somniabarcelona" at bounding box center [573, 496] width 879 height 6
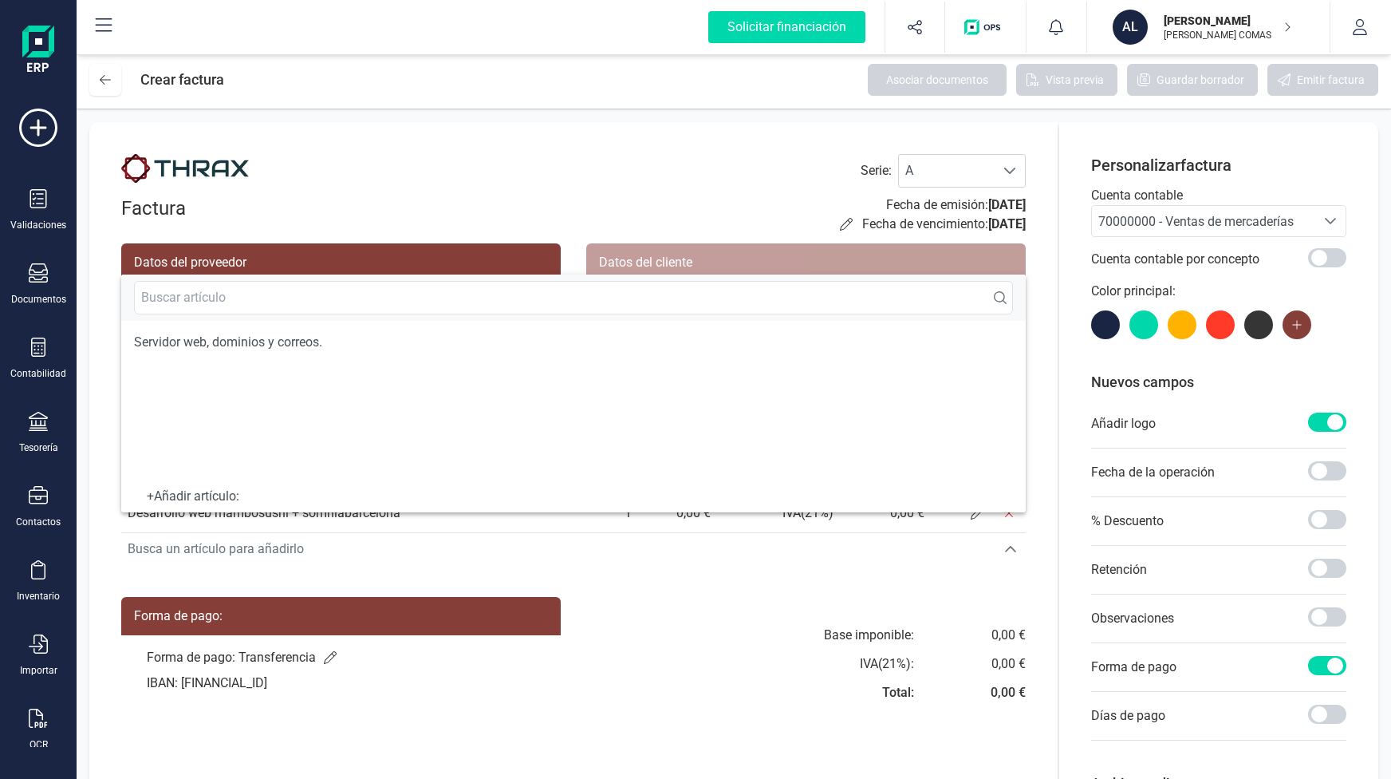
click at [685, 598] on div "Factura Serie : A A Fecha de emisión: [DATE] Fecha de vencimiento: [DATE] Datos…" at bounding box center [573, 503] width 969 height 762
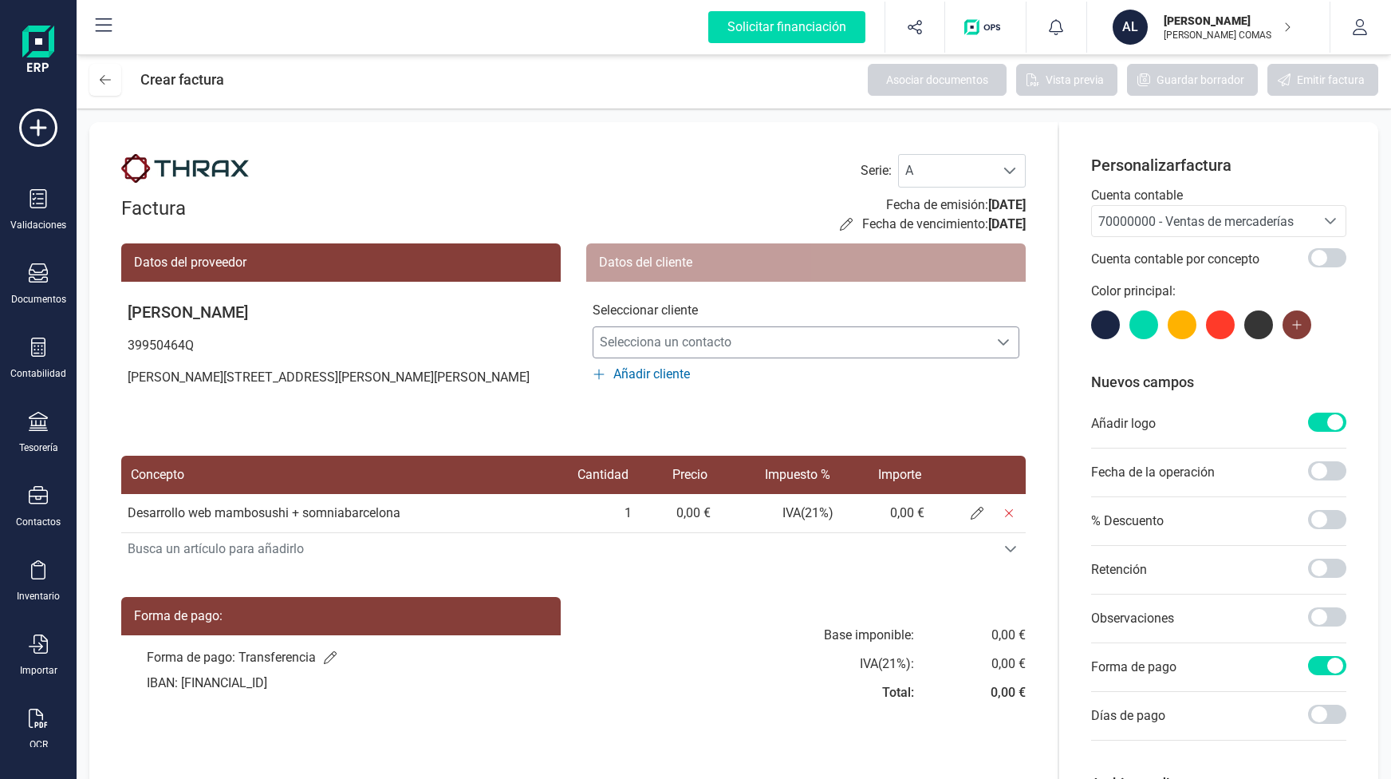
click at [770, 342] on span "Selecciona un contacto" at bounding box center [791, 342] width 395 height 32
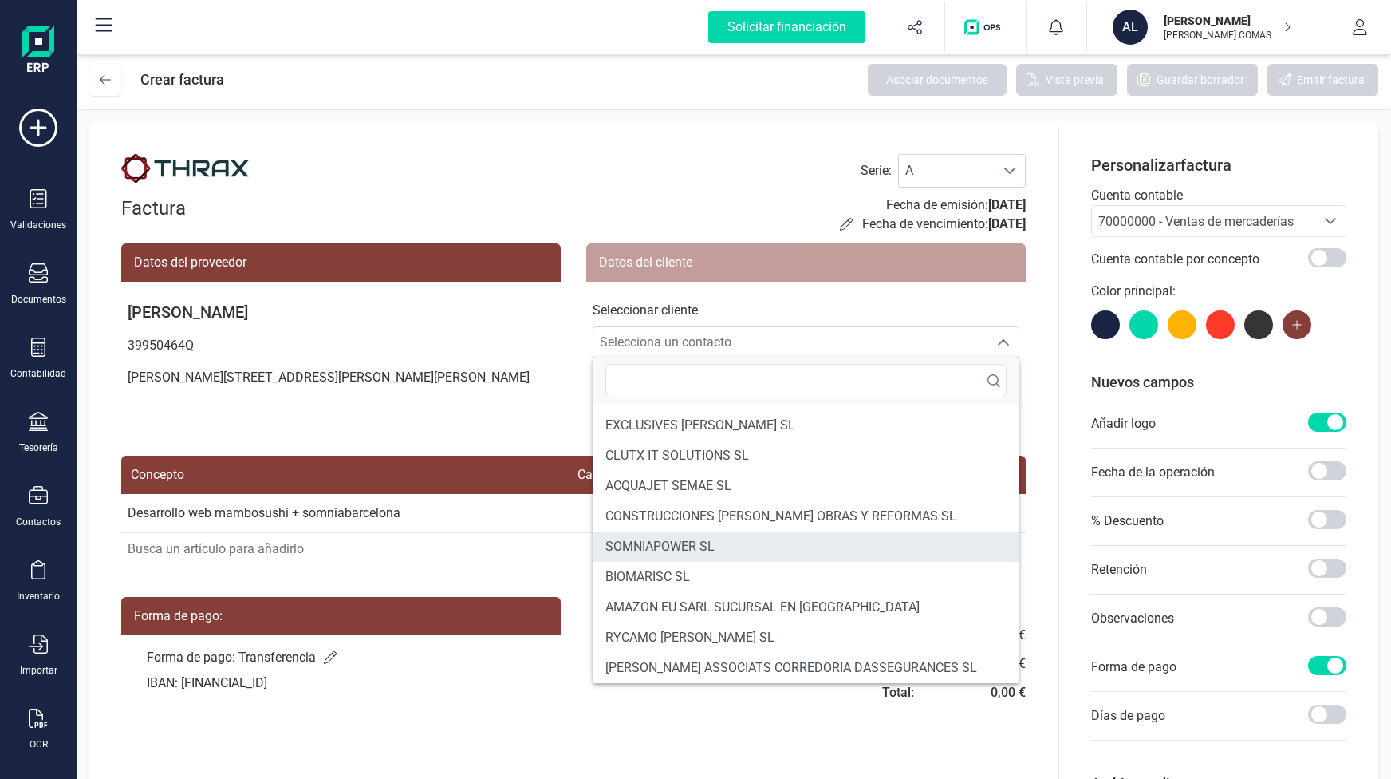
click at [710, 547] on span "SOMNIAPOWER SL" at bounding box center [660, 546] width 109 height 19
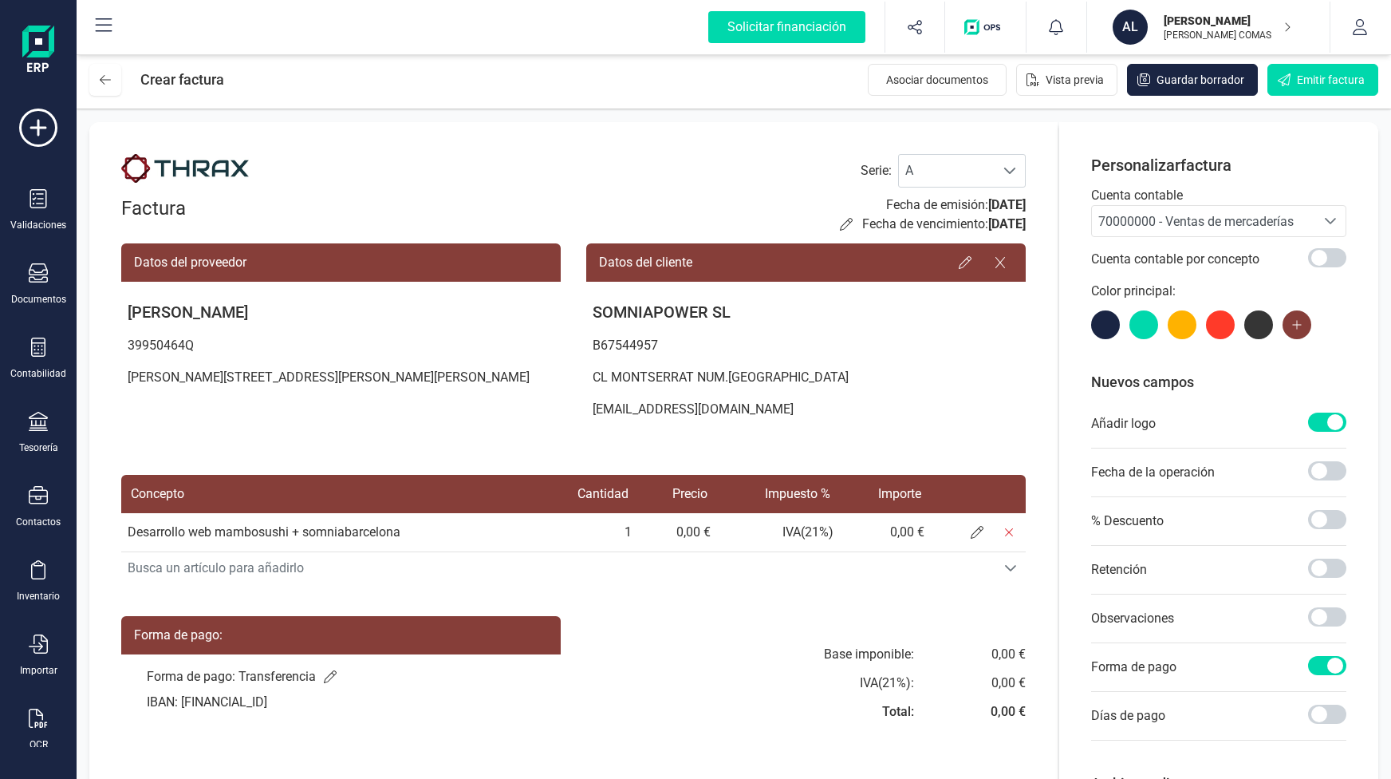
click at [687, 640] on div "Forma de pago: Forma de pago: Transferencia IBAN: [FINANCIAL_ID] Base imponible…" at bounding box center [573, 673] width 905 height 115
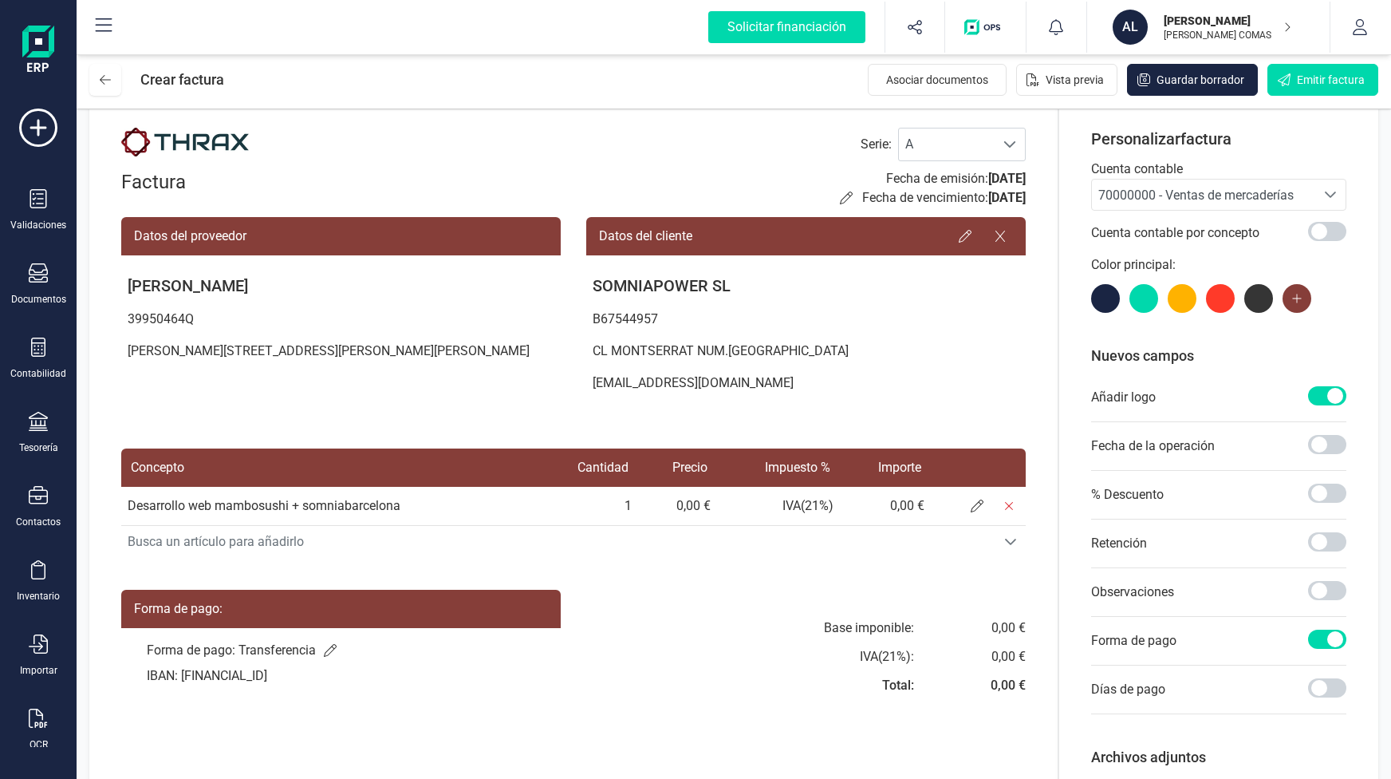
scroll to position [0, 0]
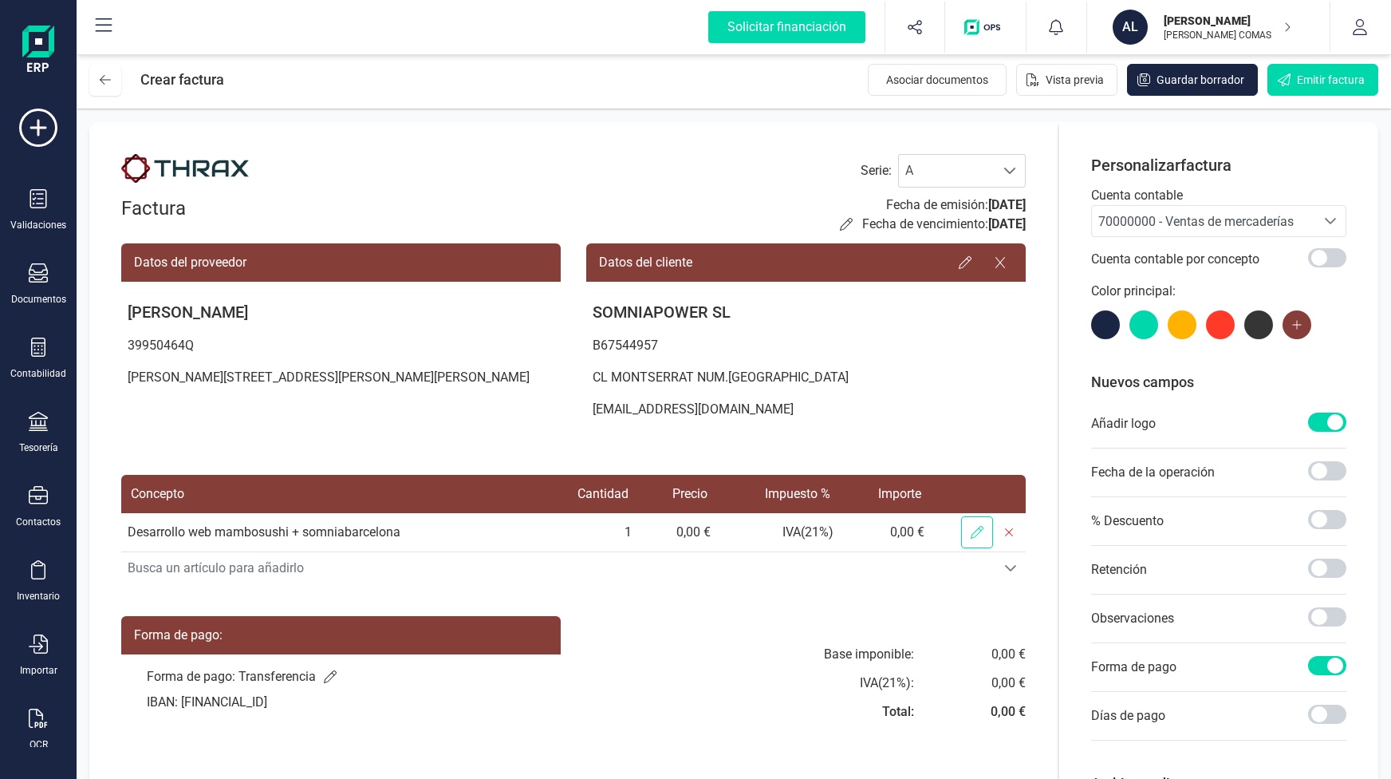
click at [986, 532] on span at bounding box center [977, 532] width 32 height 32
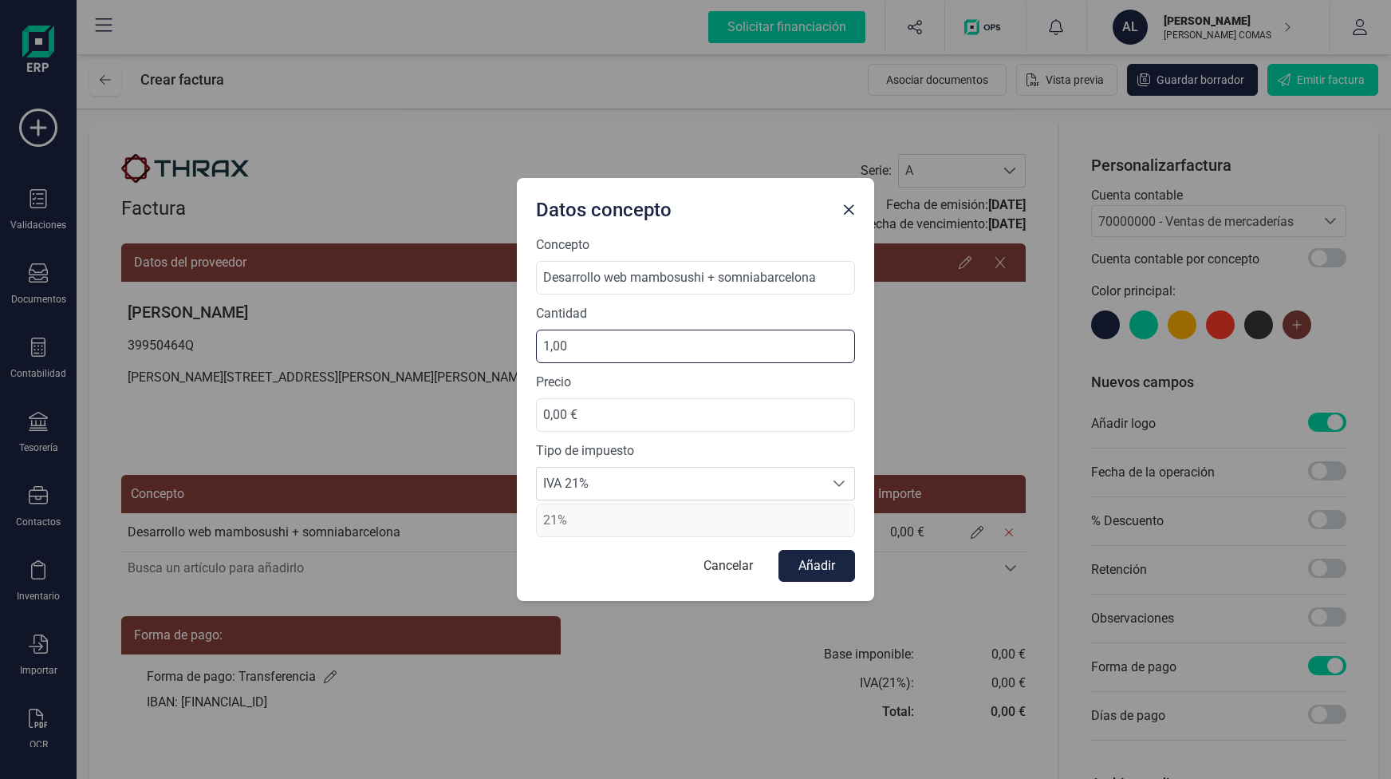
drag, startPoint x: 646, startPoint y: 347, endPoint x: 481, endPoint y: 344, distance: 165.2
click at [481, 344] on div "Datos concepto Concepto Desarrollo web mambosushi + somniabarcelona Cantidad 1,…" at bounding box center [695, 389] width 1391 height 779
drag, startPoint x: 623, startPoint y: 416, endPoint x: 340, endPoint y: 415, distance: 283.2
click at [340, 415] on div "Datos concepto Concepto Desarrollo web mambosushi + somniabarcelona Cantidad 1,…" at bounding box center [695, 389] width 1391 height 779
type input "2.045,00 €"
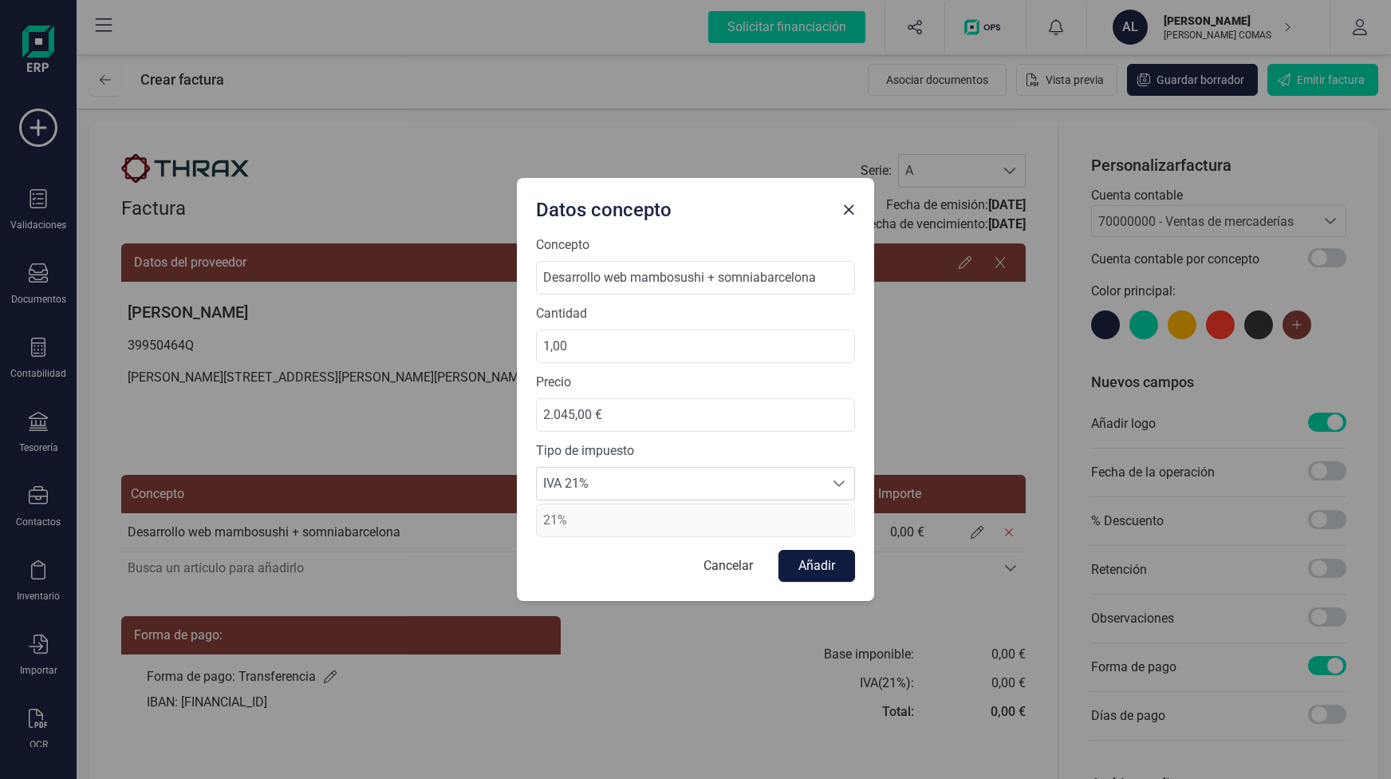
click at [819, 566] on button "Añadir" at bounding box center [817, 566] width 77 height 32
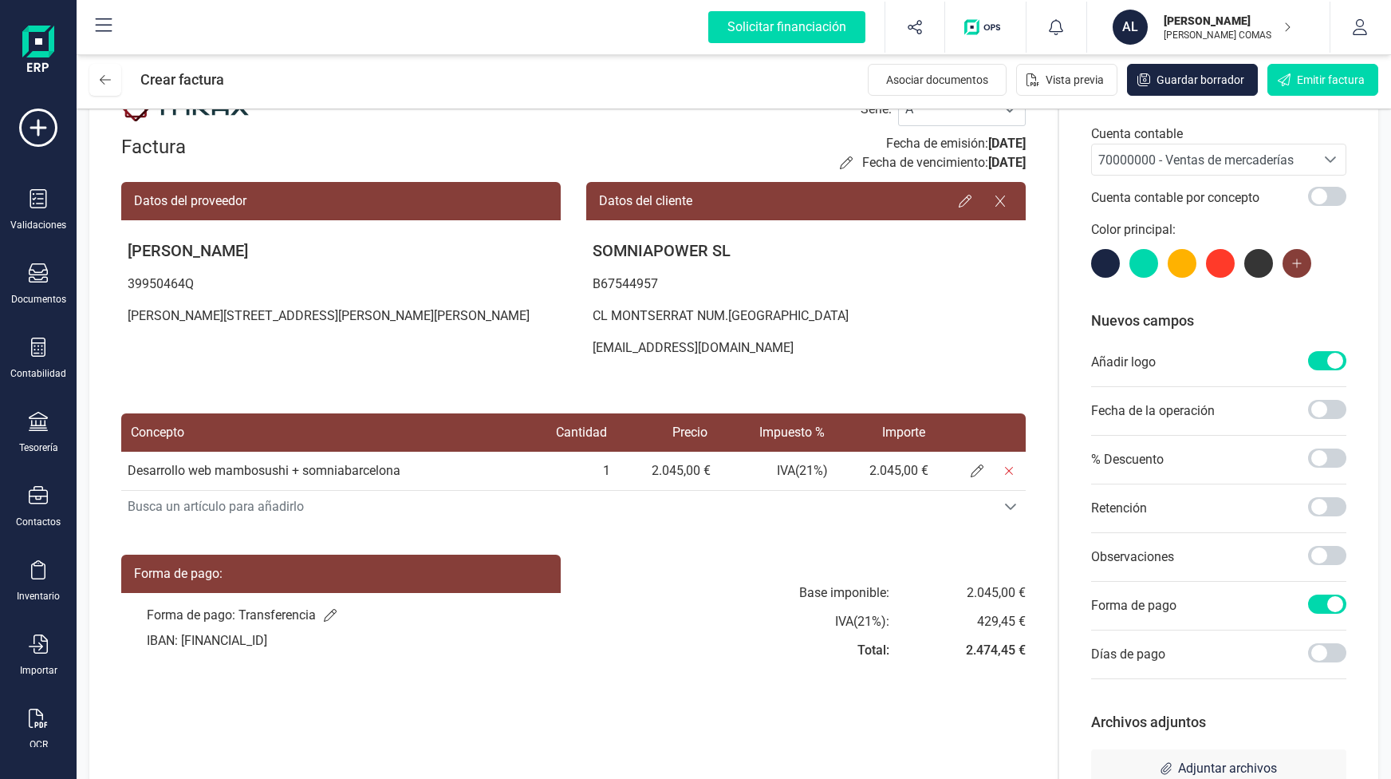
scroll to position [116, 0]
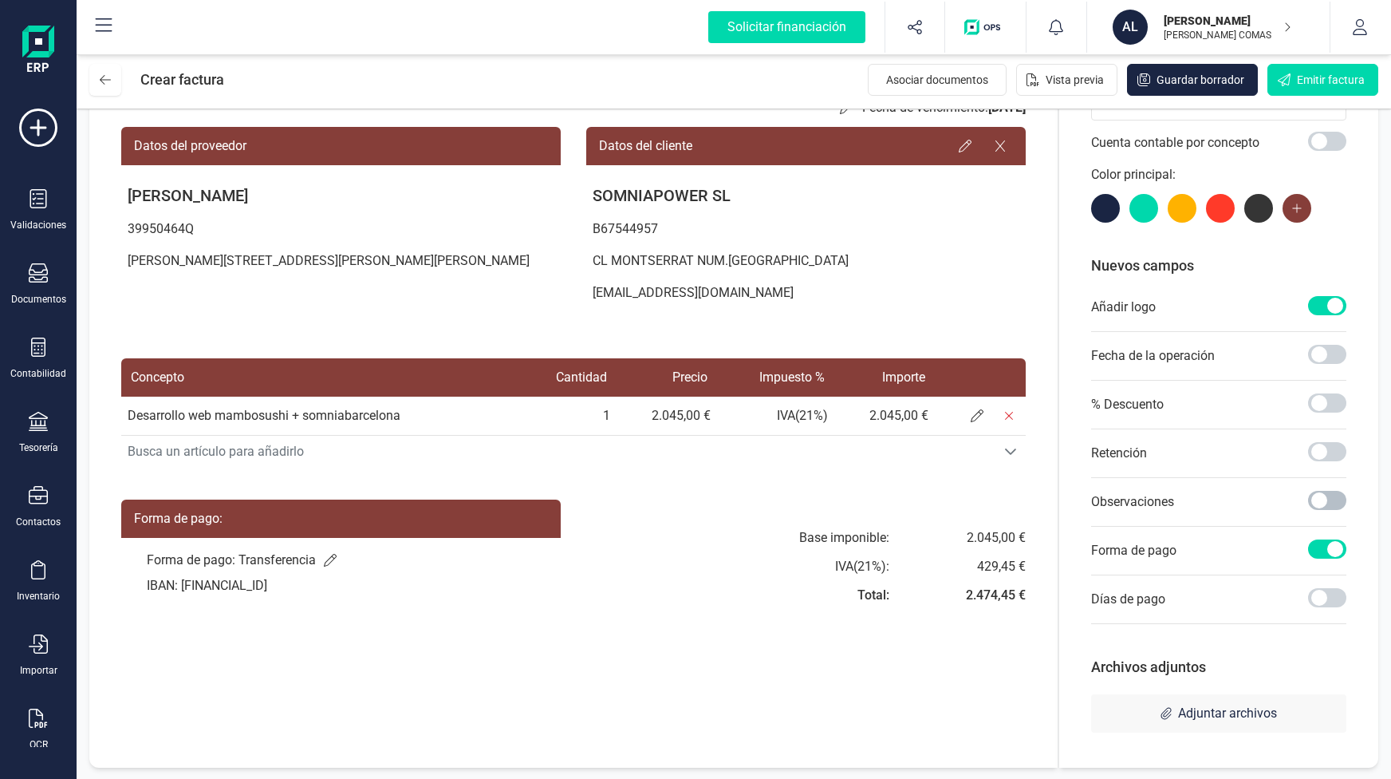
click at [1318, 498] on span at bounding box center [1327, 500] width 38 height 19
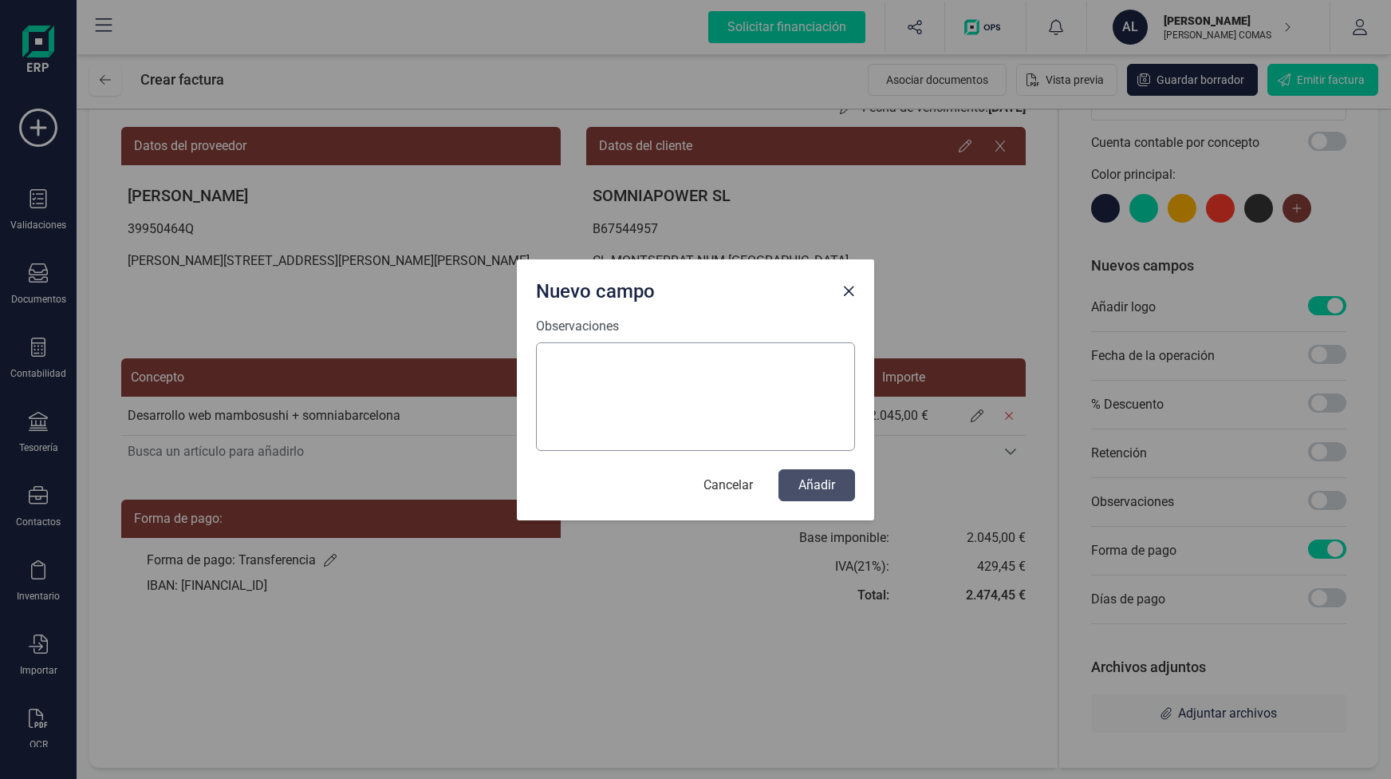
click at [669, 379] on textarea "Observaciones" at bounding box center [695, 396] width 319 height 109
type textarea "Y"
click at [804, 363] on textarea "Y falta por pagar 1118,47€ de la factura" at bounding box center [695, 396] width 319 height 109
click at [696, 353] on textarea "Y falta por pagar 1118,47€ de la factura" at bounding box center [695, 396] width 319 height 109
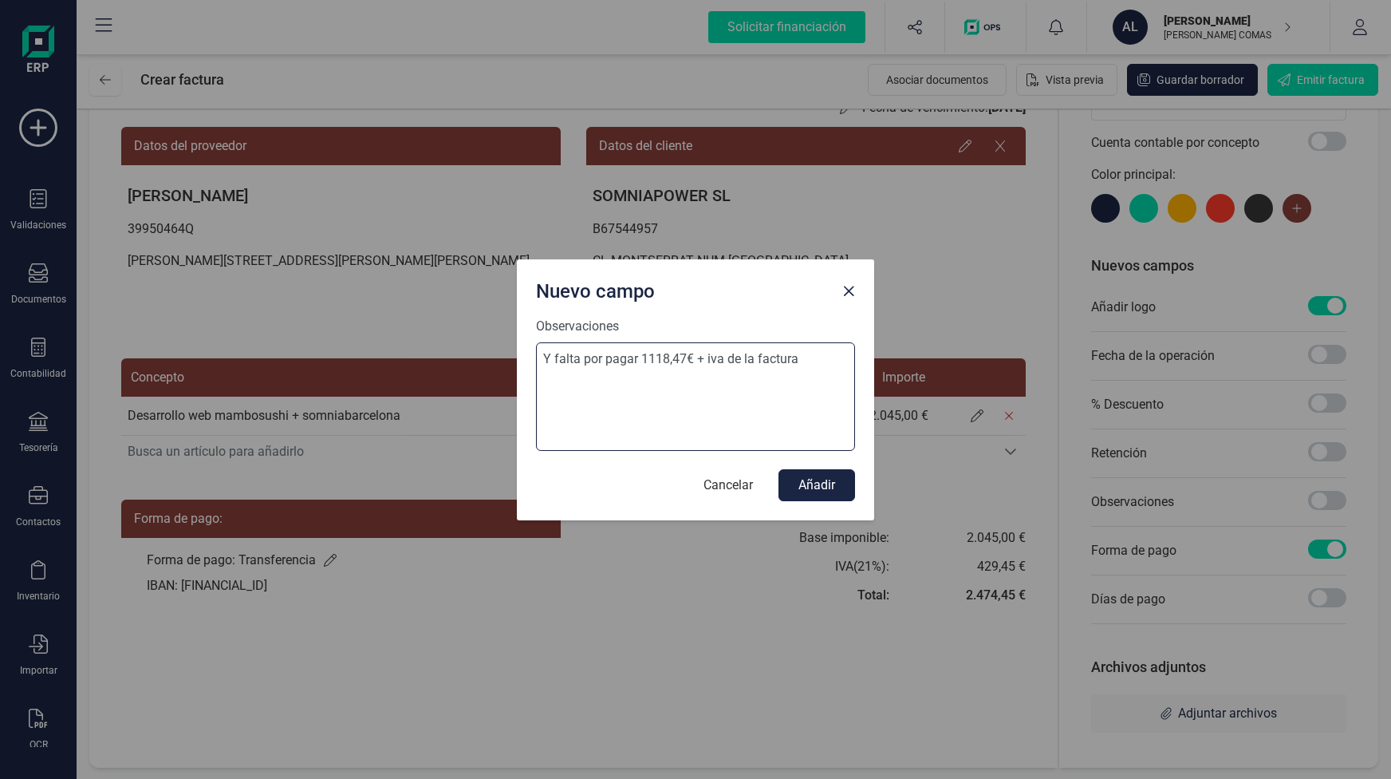
click at [827, 360] on textarea "Y falta por pagar 1118,47€ + iva de la factura" at bounding box center [695, 396] width 319 height 109
paste textarea "A2025-14"
drag, startPoint x: 685, startPoint y: 357, endPoint x: 638, endPoint y: 357, distance: 46.3
click at [638, 357] on textarea "Y falta por pagar 1118,47€ + iva de la factura A2025-14. Total:" at bounding box center [695, 396] width 319 height 109
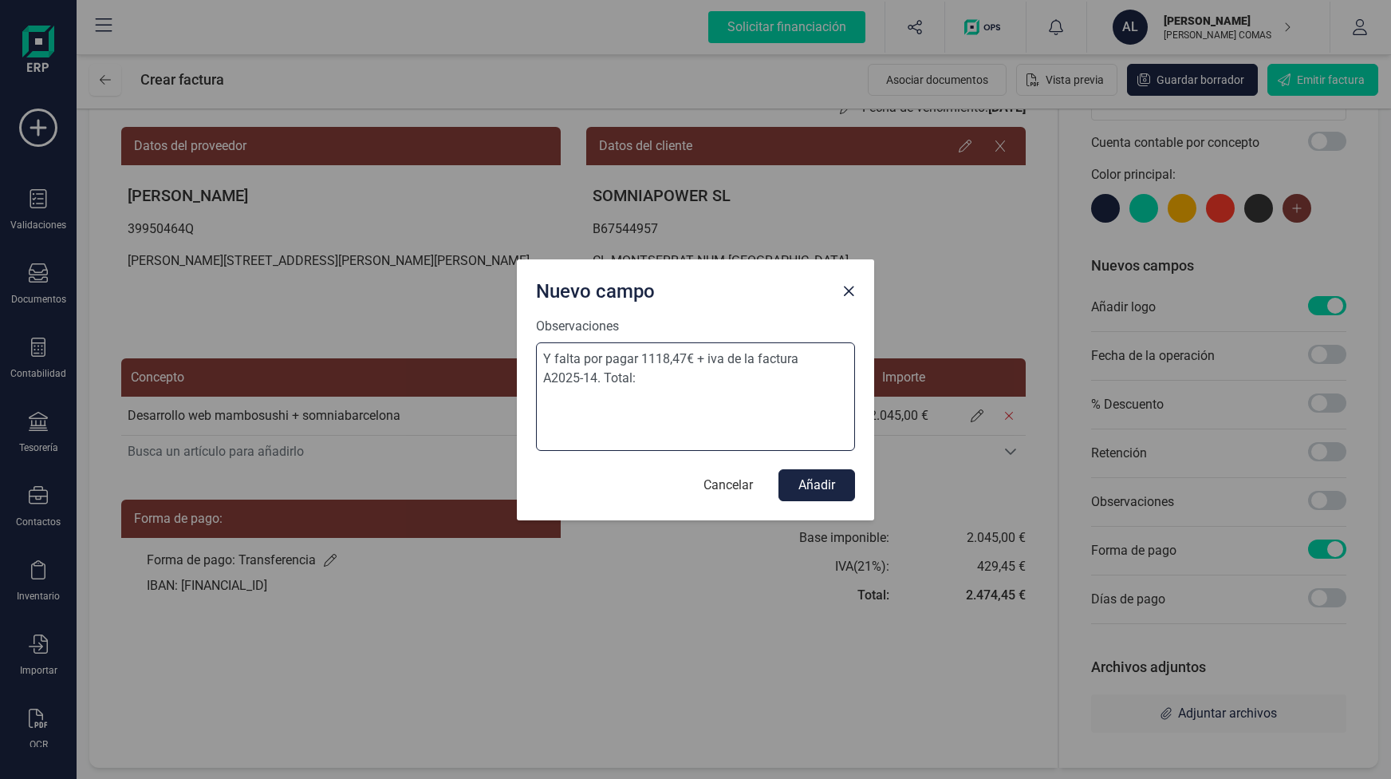
click at [642, 357] on textarea "Y falta por pagar 1118,47€ + iva de la factura A2025-14. Total:" at bounding box center [695, 396] width 319 height 109
drag, startPoint x: 642, startPoint y: 359, endPoint x: 686, endPoint y: 365, distance: 44.3
click at [686, 365] on textarea "Y falta por pagar 1118,47€ + iva de la factura A2025-14. Total:" at bounding box center [695, 396] width 319 height 109
click at [698, 373] on textarea "Y falta por pagar 1118,47€ + iva de la factura A2025-14. Total:" at bounding box center [695, 396] width 319 height 109
paste textarea "1353,35"
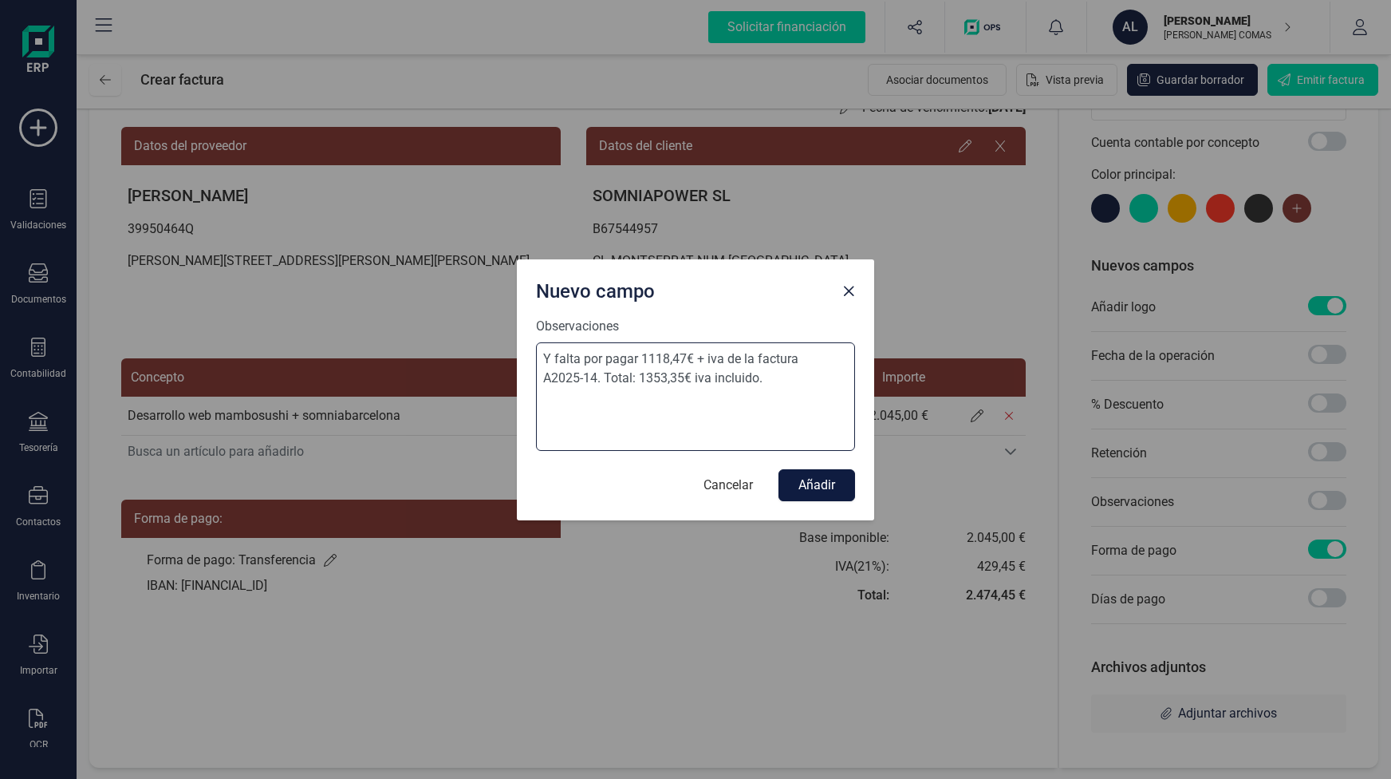
type textarea "Y falta por pagar 1118,47€ + iva de la factura A2025-14. Total: 1353,35€ iva in…"
click at [831, 490] on button "Añadir" at bounding box center [817, 485] width 77 height 32
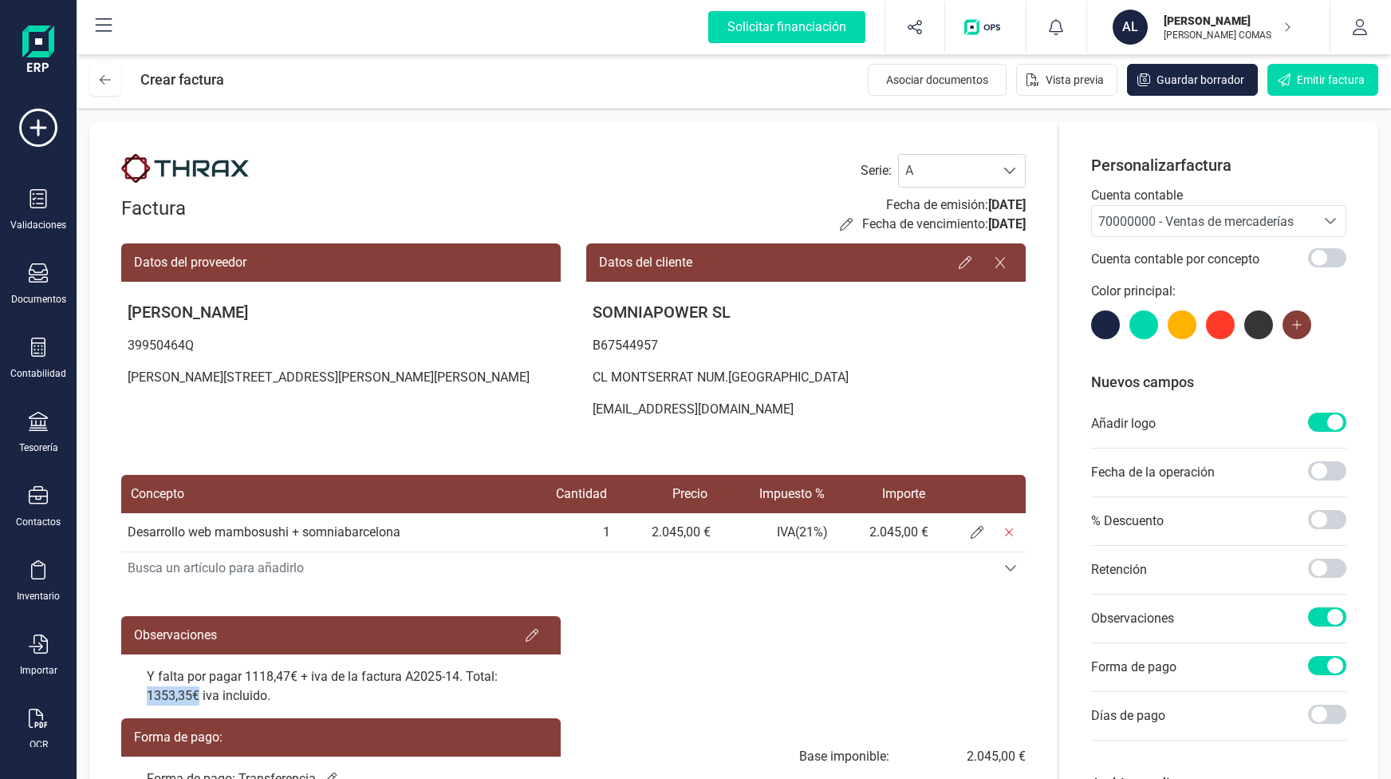
drag, startPoint x: 200, startPoint y: 693, endPoint x: 148, endPoint y: 693, distance: 51.9
click at [148, 693] on div "Y falta por pagar 1118,47€ + iva de la factura A2025-14. Total: 1353,35€ iva in…" at bounding box center [341, 686] width 440 height 64
click at [417, 698] on div "Y falta por pagar 1118,47€ + iva de la factura A2025-14. Total: 1353,35€ iva in…" at bounding box center [341, 686] width 440 height 64
click at [1321, 82] on span "Emitir factura" at bounding box center [1331, 80] width 68 height 16
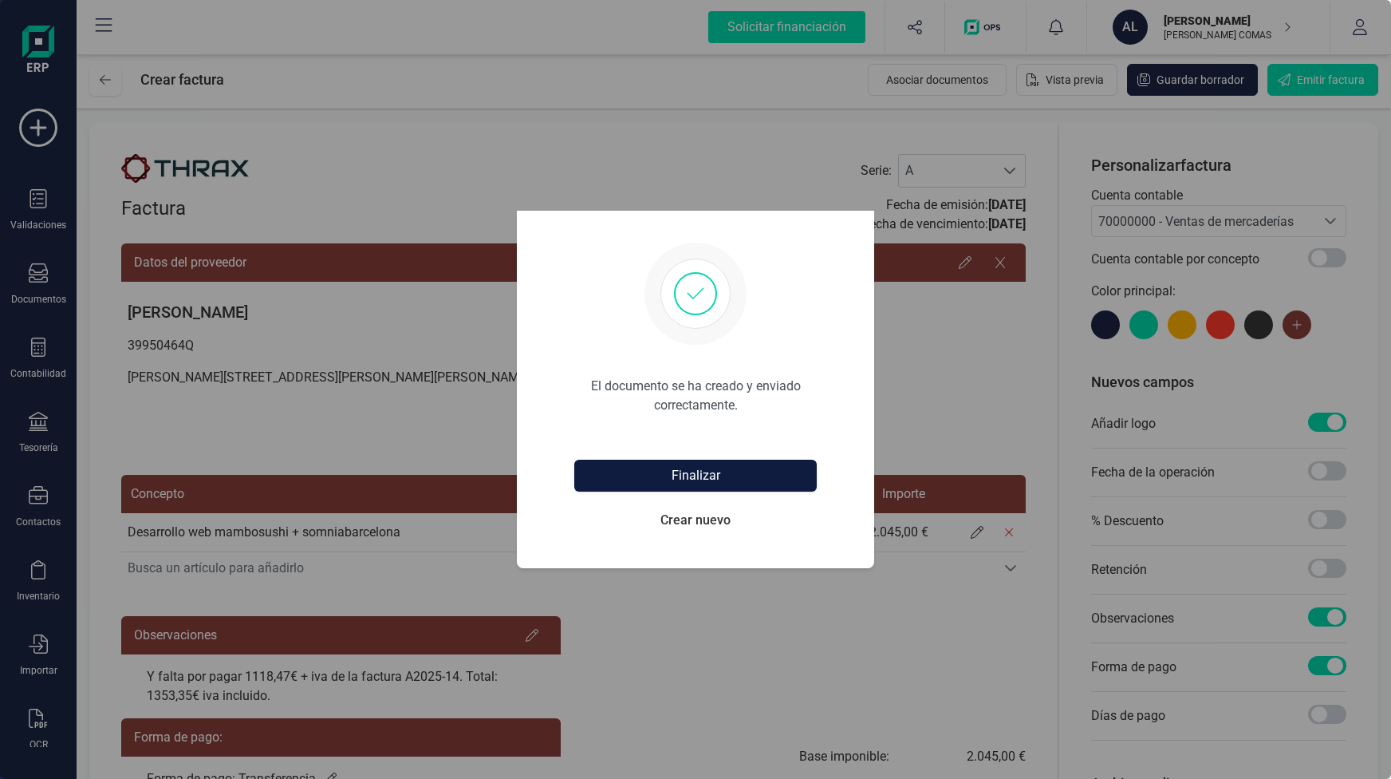
click at [706, 472] on button "Finalizar" at bounding box center [695, 476] width 243 height 32
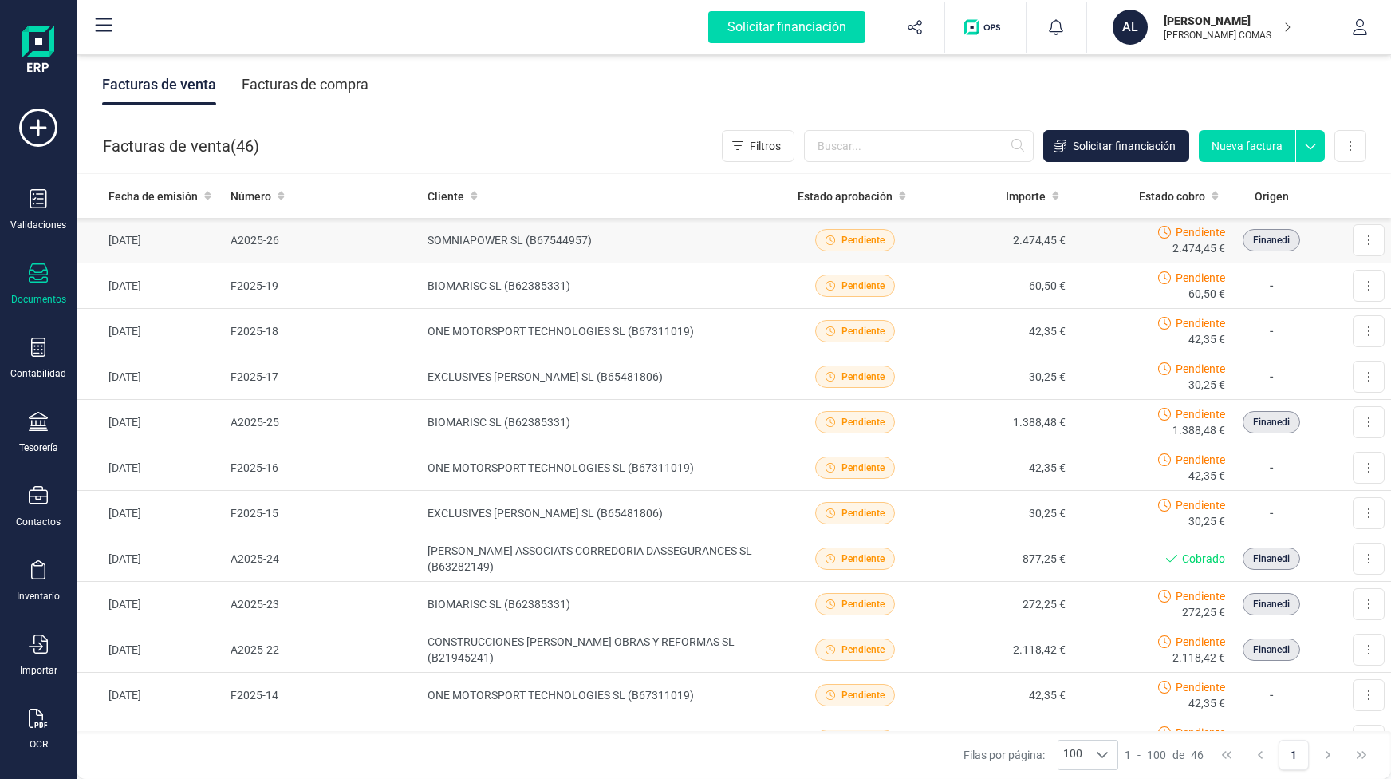
click at [482, 244] on td "SOMNIAPOWER SL (B67544957)" at bounding box center [602, 240] width 362 height 45
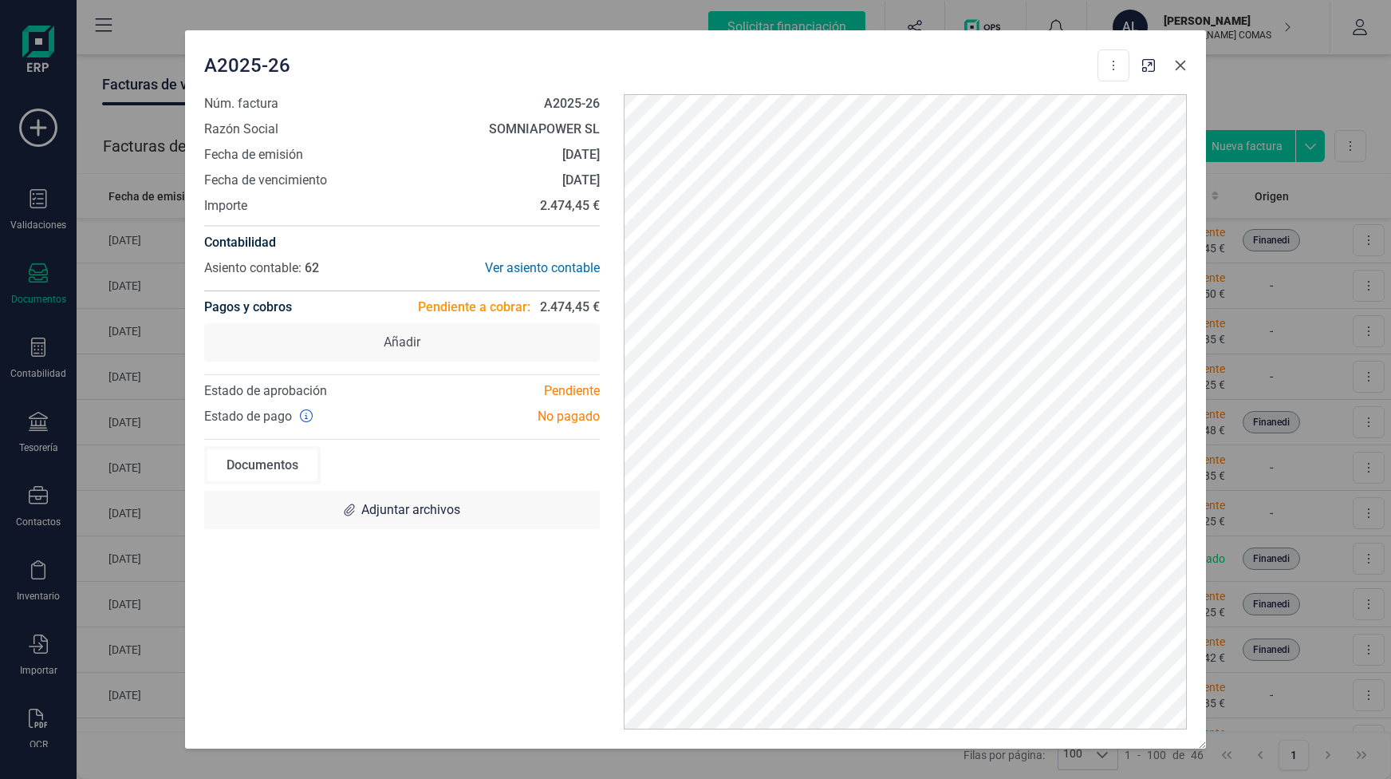
click at [1177, 67] on icon "Close" at bounding box center [1180, 65] width 13 height 13
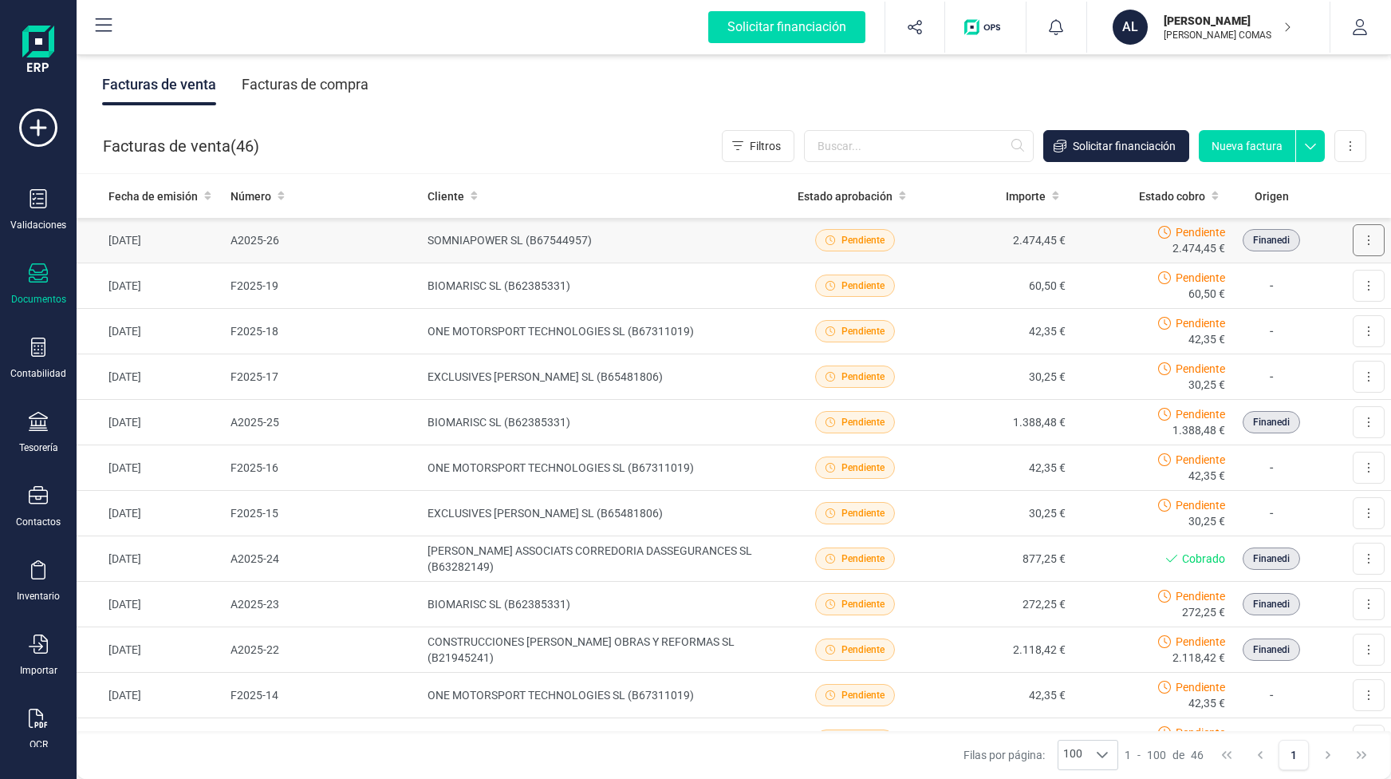
click at [1359, 234] on button at bounding box center [1369, 240] width 32 height 32
click at [1304, 277] on span "Descargar documento" at bounding box center [1300, 279] width 110 height 16
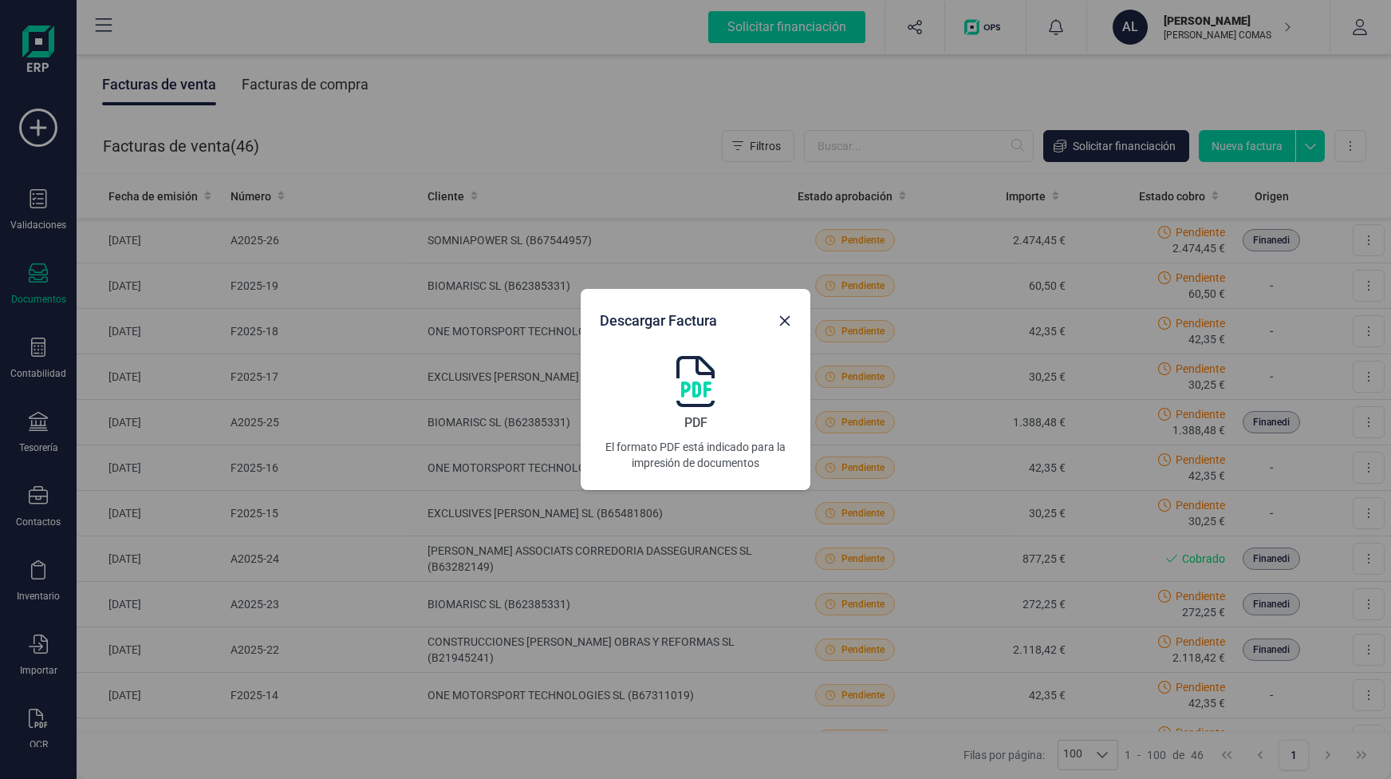
click at [683, 385] on img at bounding box center [696, 381] width 38 height 51
click at [779, 321] on icon "Close" at bounding box center [785, 320] width 13 height 13
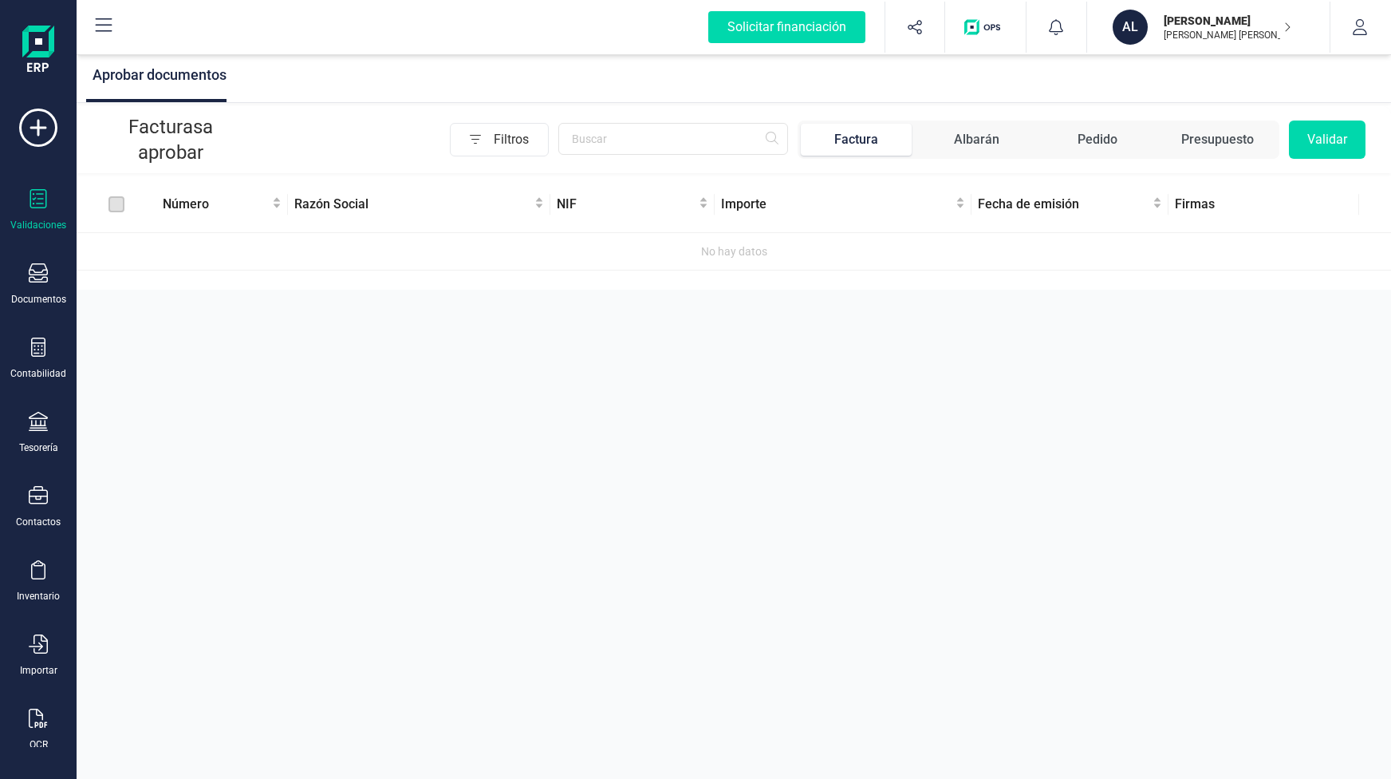
click at [35, 211] on div "Validaciones" at bounding box center [38, 210] width 64 height 42
click at [38, 309] on div "Validaciones Documentos Documentos Presupuestos Pedidos Albaranes Facturas Fact…" at bounding box center [38, 436] width 64 height 655
click at [39, 299] on div "Documentos" at bounding box center [38, 299] width 55 height 13
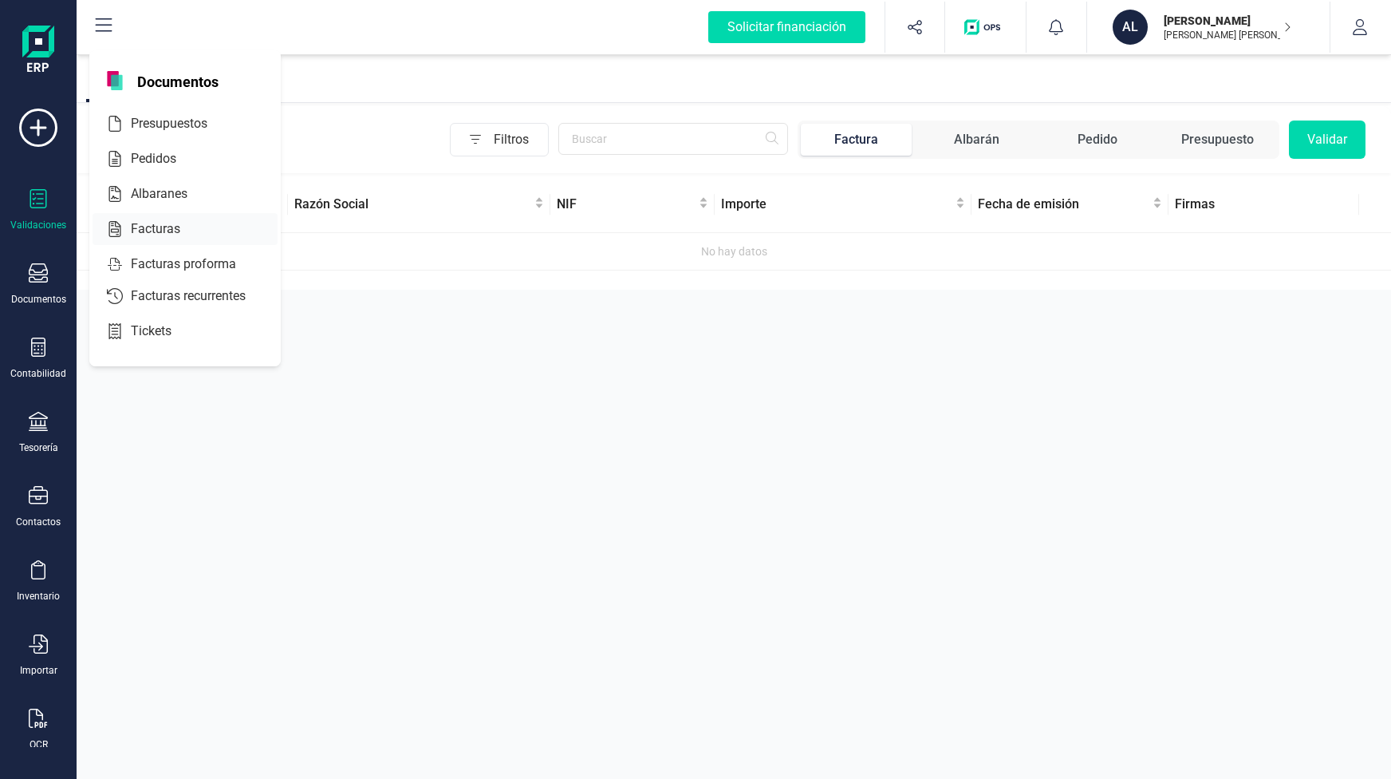
click at [132, 220] on span "Facturas" at bounding box center [166, 228] width 85 height 19
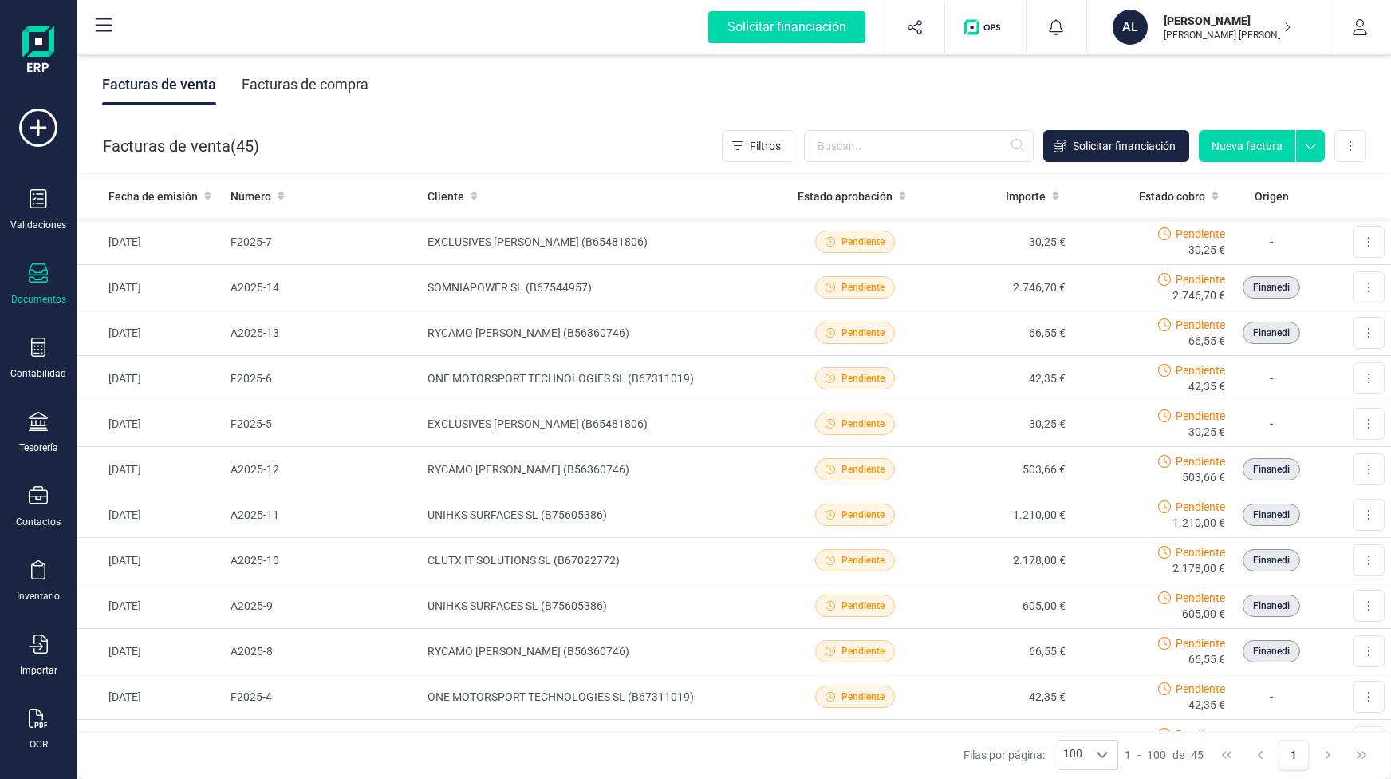
scroll to position [878, 0]
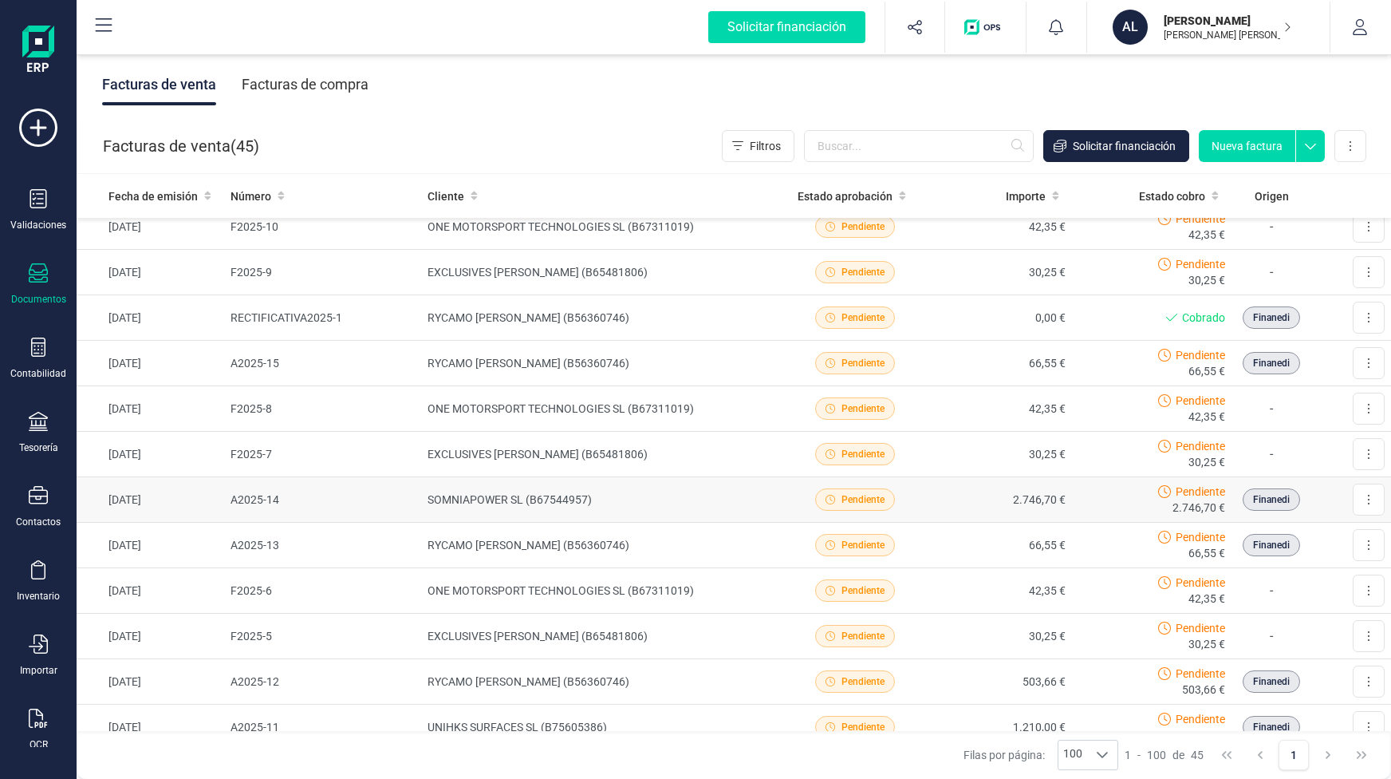
drag, startPoint x: 290, startPoint y: 495, endPoint x: 220, endPoint y: 503, distance: 70.8
click at [220, 503] on tr "08/04/2025 A2025-14 SOMNIAPOWER SL (B67544957) Pendiente 2.746,70 € Pendiente 2…" at bounding box center [734, 499] width 1315 height 45
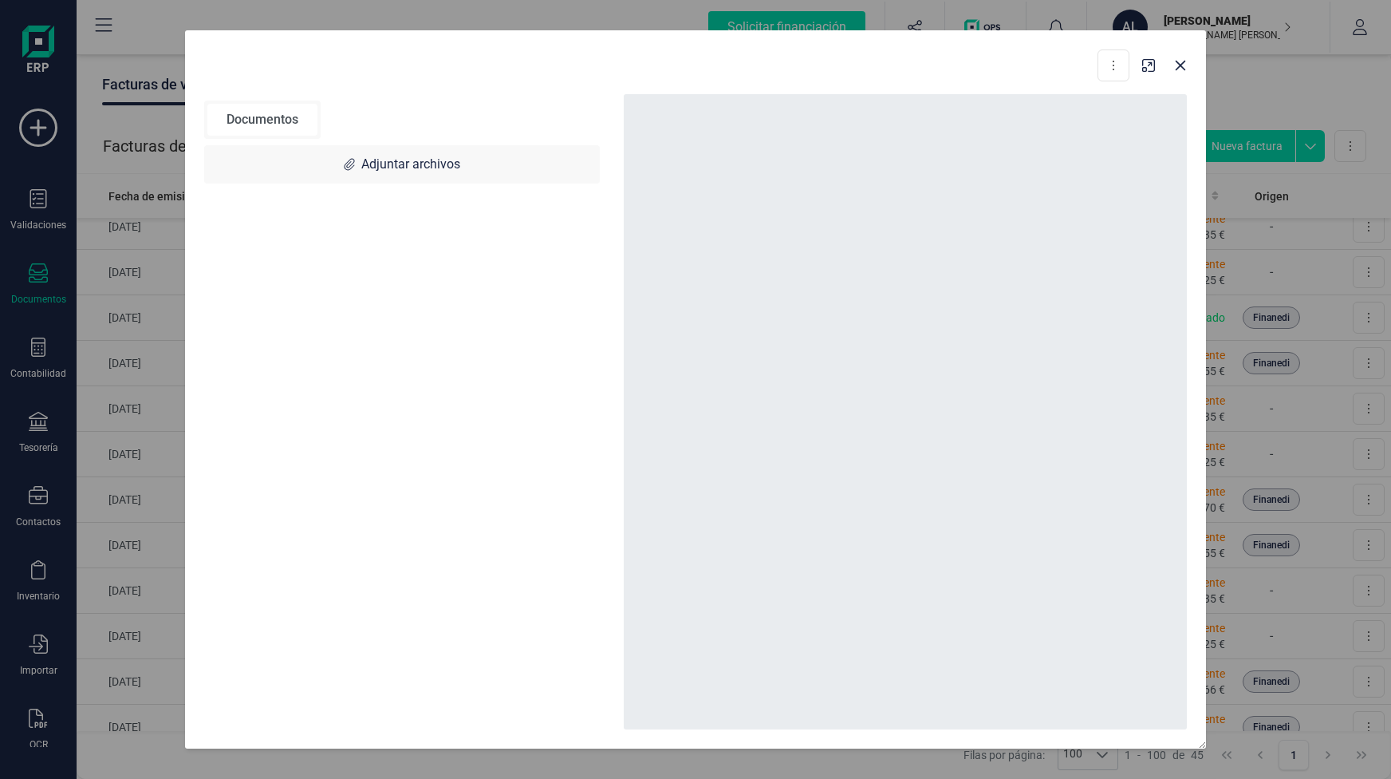
copy tr "A2025-14"
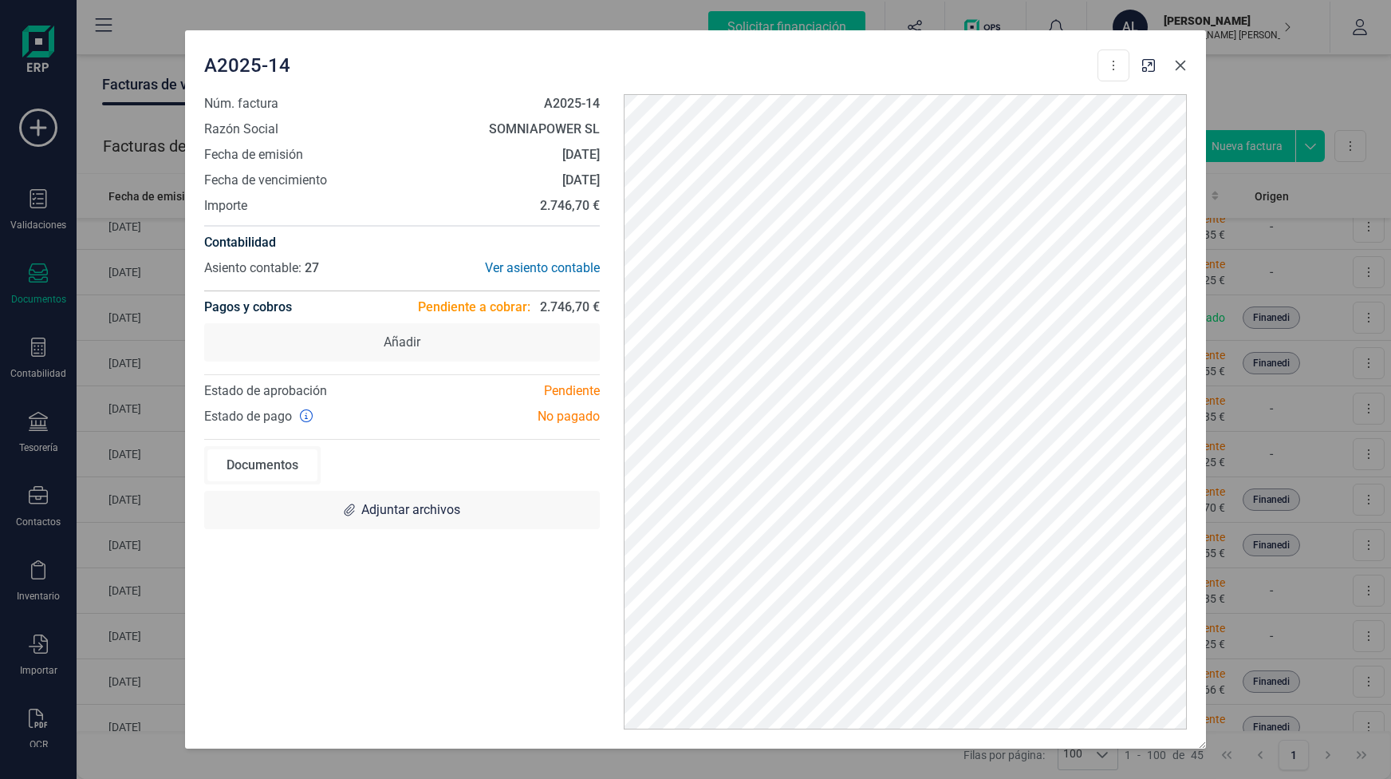
click at [1180, 73] on button "Close" at bounding box center [1181, 66] width 26 height 26
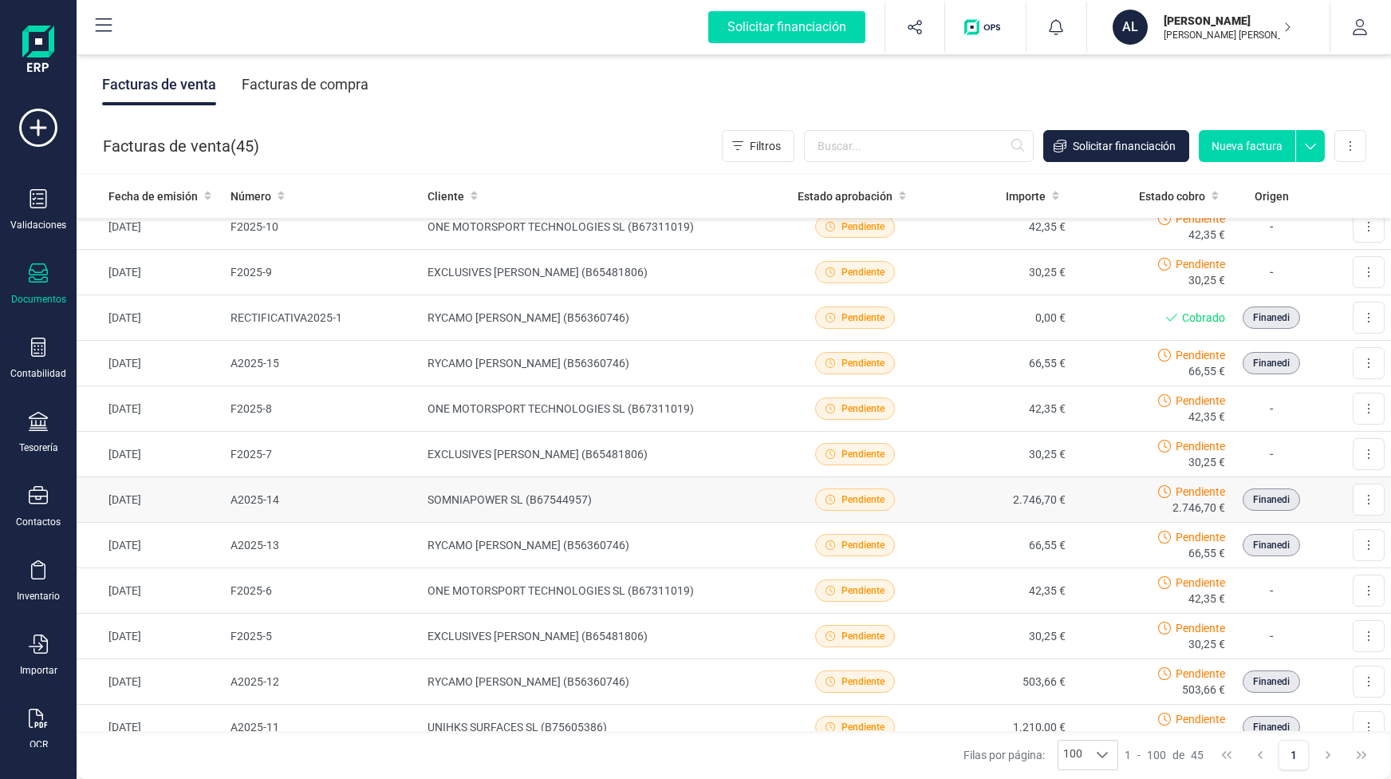
copy tr "A2025-14"
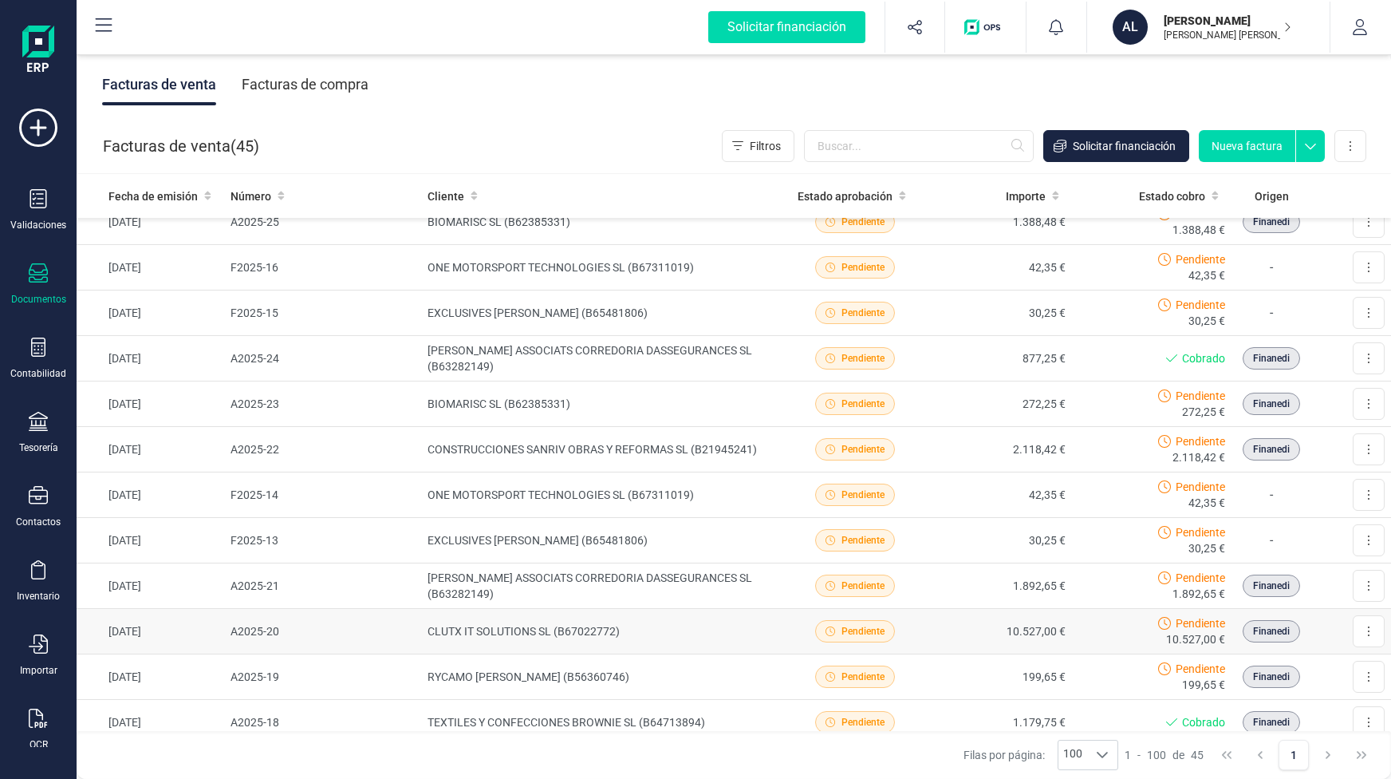
scroll to position [0, 0]
